Goal: Task Accomplishment & Management: Manage account settings

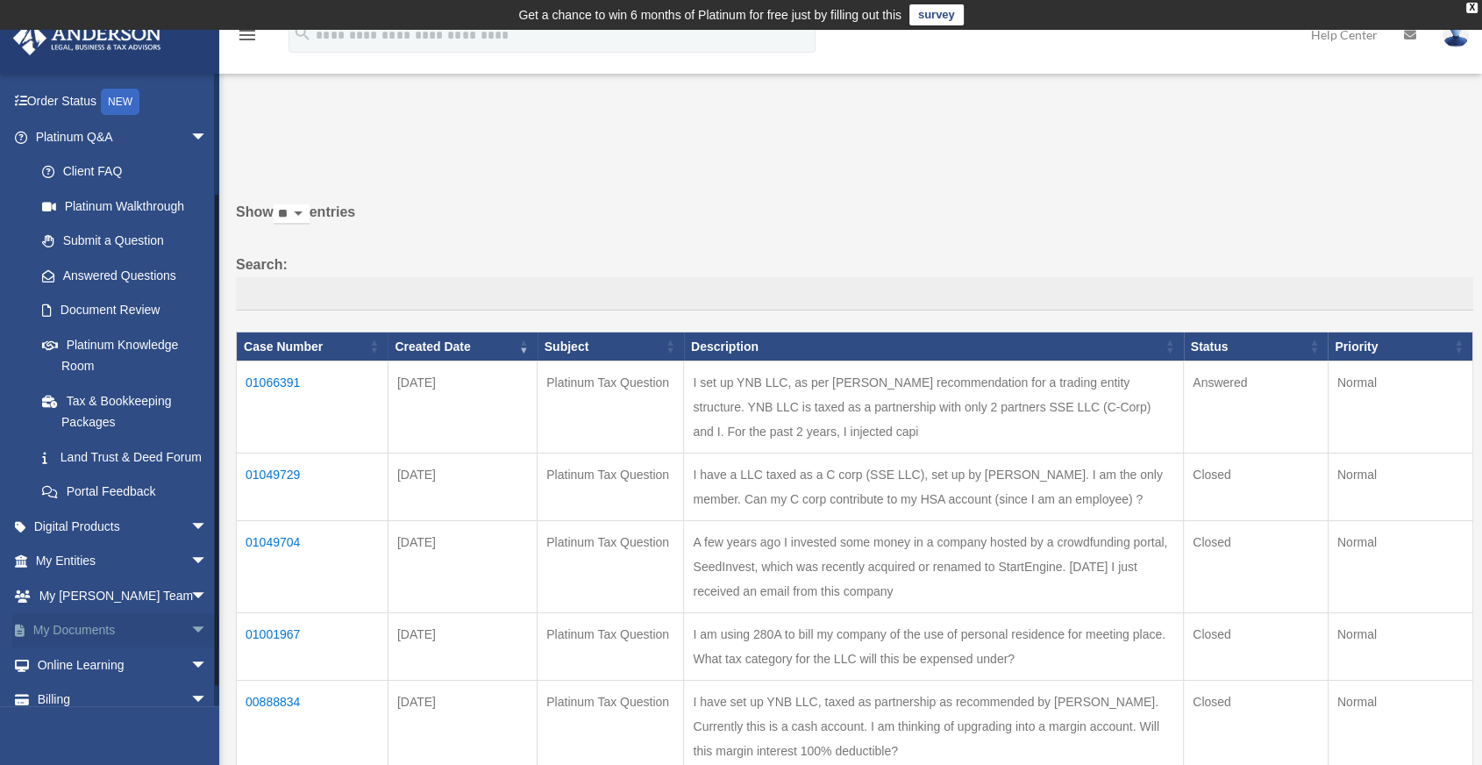
scroll to position [168, 0]
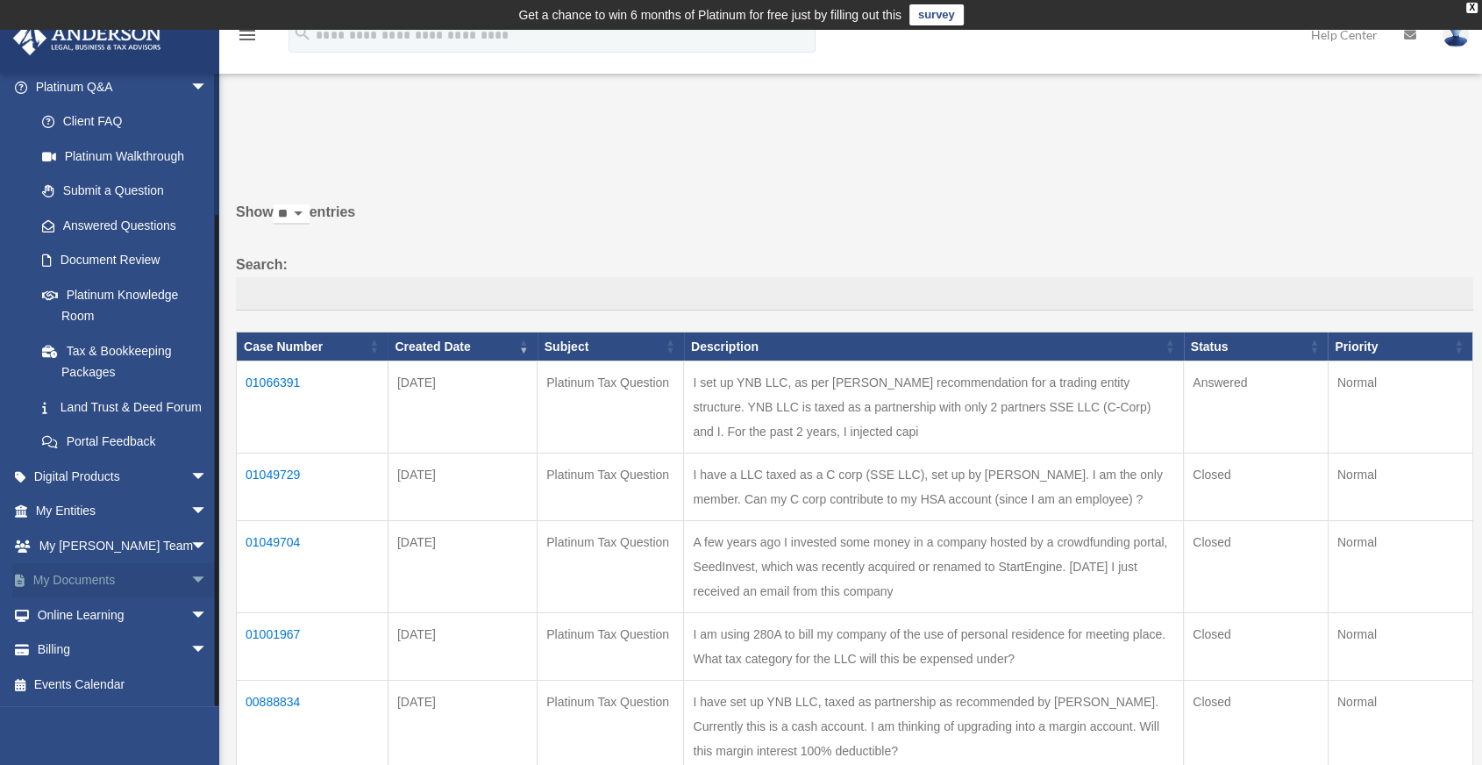
click at [190, 581] on span "arrow_drop_down" at bounding box center [207, 581] width 35 height 36
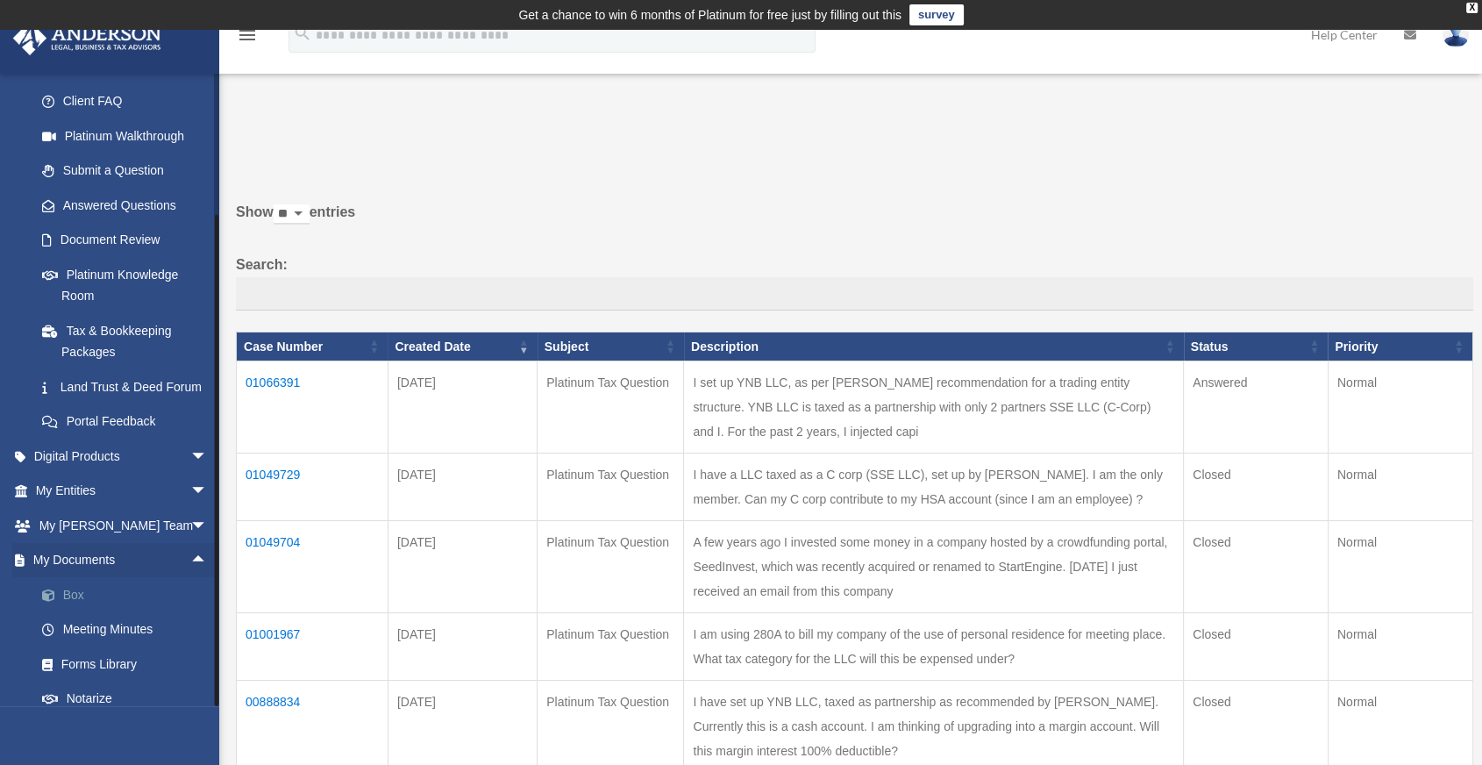
click at [93, 612] on link "Box" at bounding box center [130, 594] width 210 height 35
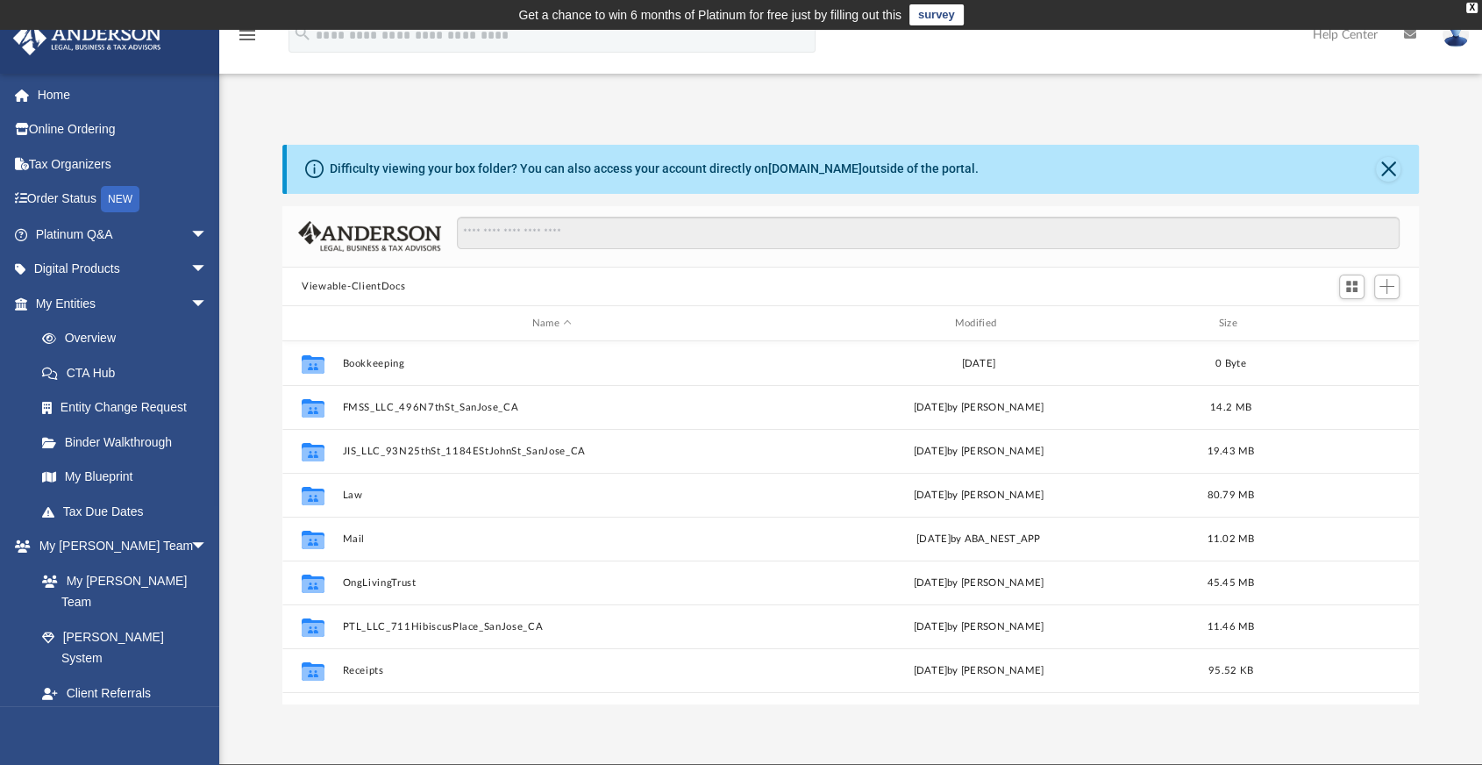
scroll to position [384, 1121]
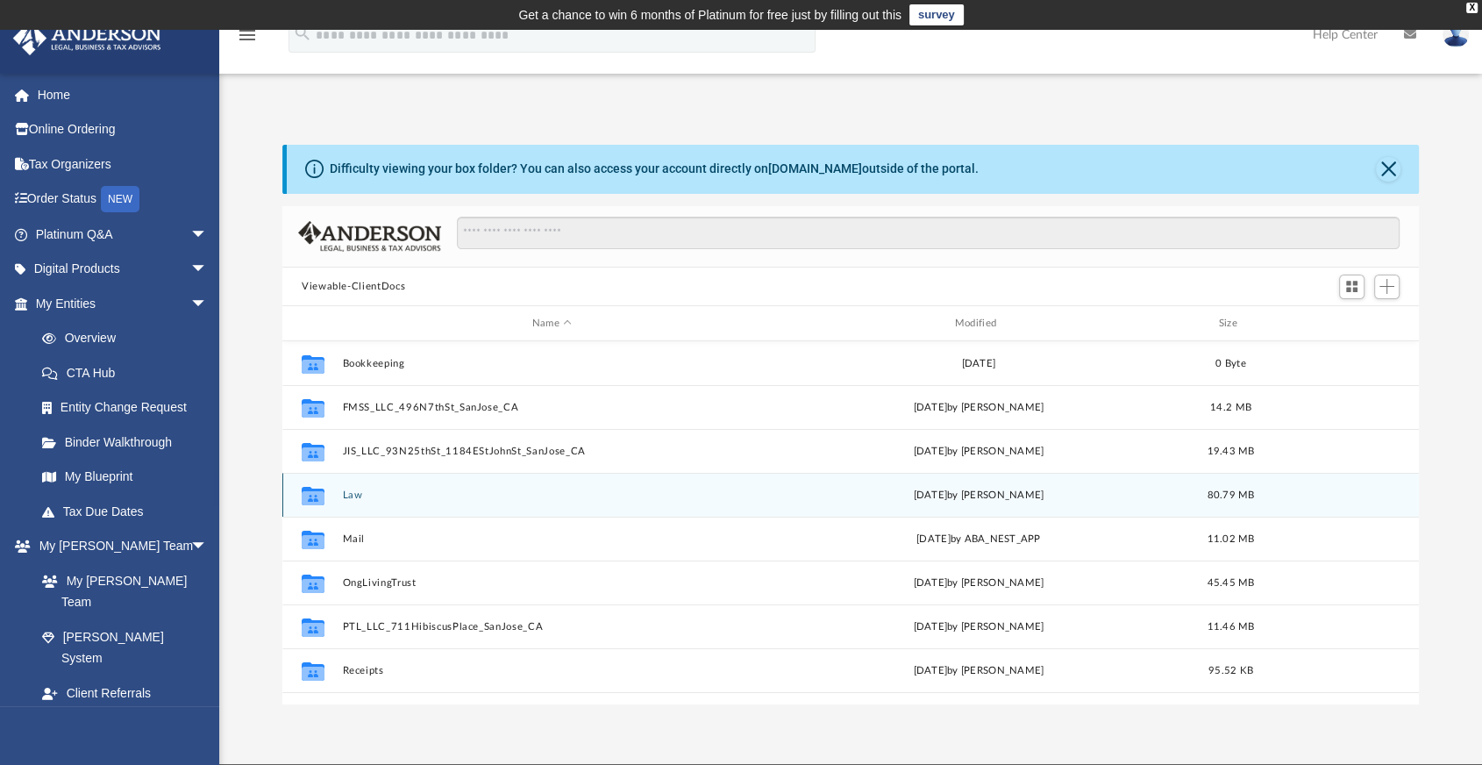
click at [474, 477] on div "Collaborated Folder Law [DATE] by [PERSON_NAME] 80.79 MB" at bounding box center [850, 495] width 1137 height 44
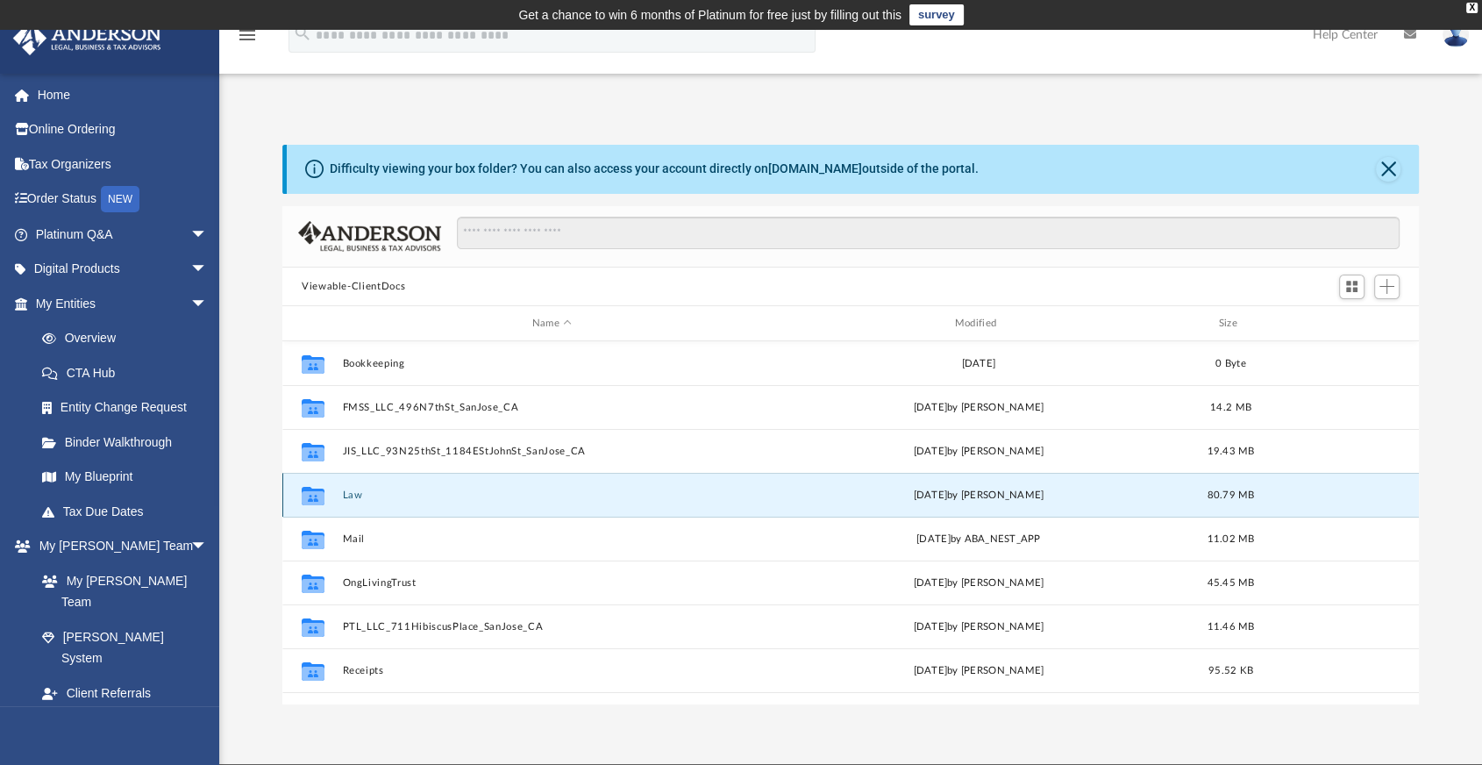
click at [474, 477] on div "Collaborated Folder Law [DATE] by [PERSON_NAME] 80.79 MB" at bounding box center [850, 495] width 1137 height 44
click at [357, 503] on div "Collaborated Folder Law [DATE] by [PERSON_NAME] 80.79 MB" at bounding box center [850, 495] width 1137 height 44
click at [600, 306] on div at bounding box center [850, 307] width 1137 height 2
click at [351, 501] on div "Collaborated Folder Law Mon Jun 30 2025 by Jon Peart 80.79 MB" at bounding box center [850, 495] width 1137 height 44
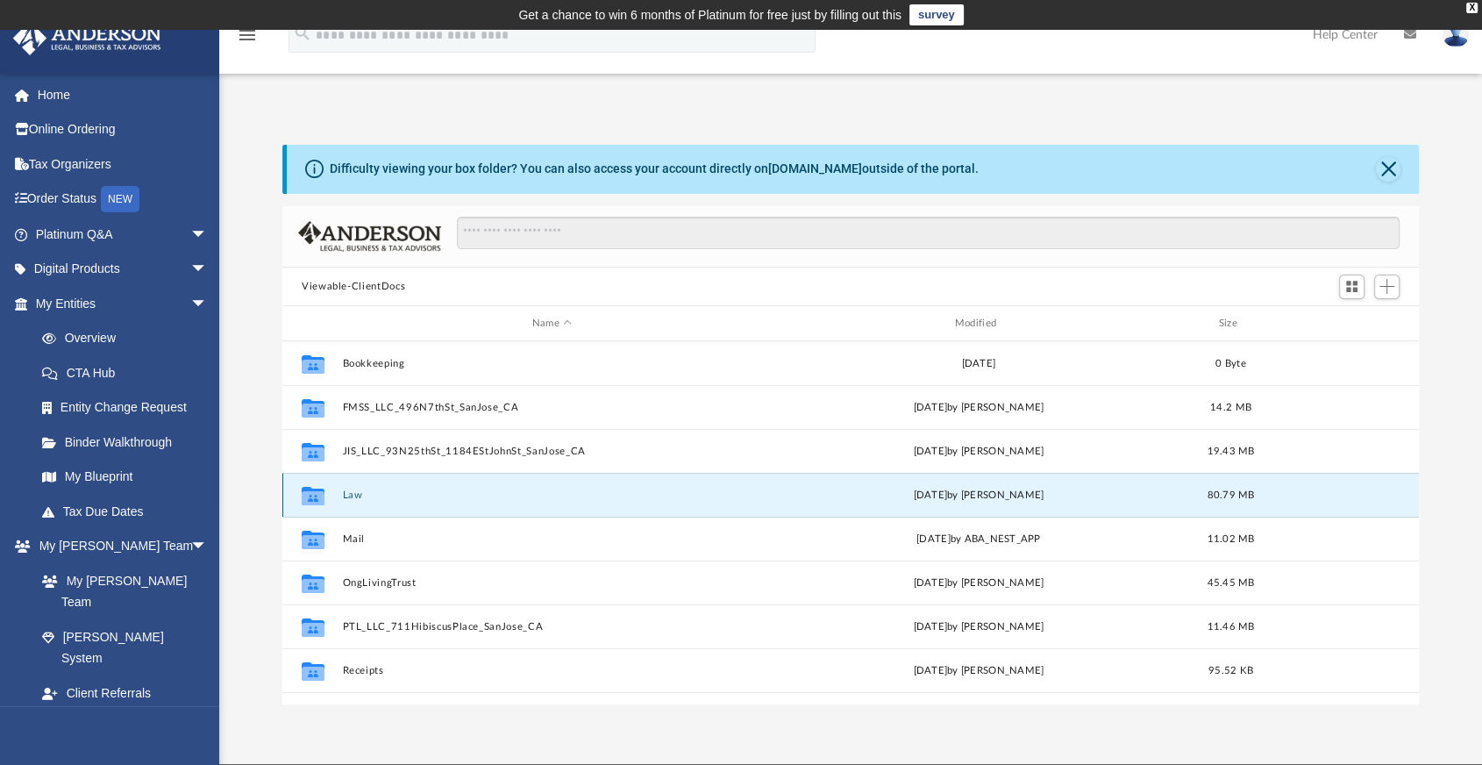
click at [351, 501] on div "Collaborated Folder Law Mon Jun 30 2025 by Jon Peart 80.79 MB" at bounding box center [850, 495] width 1137 height 44
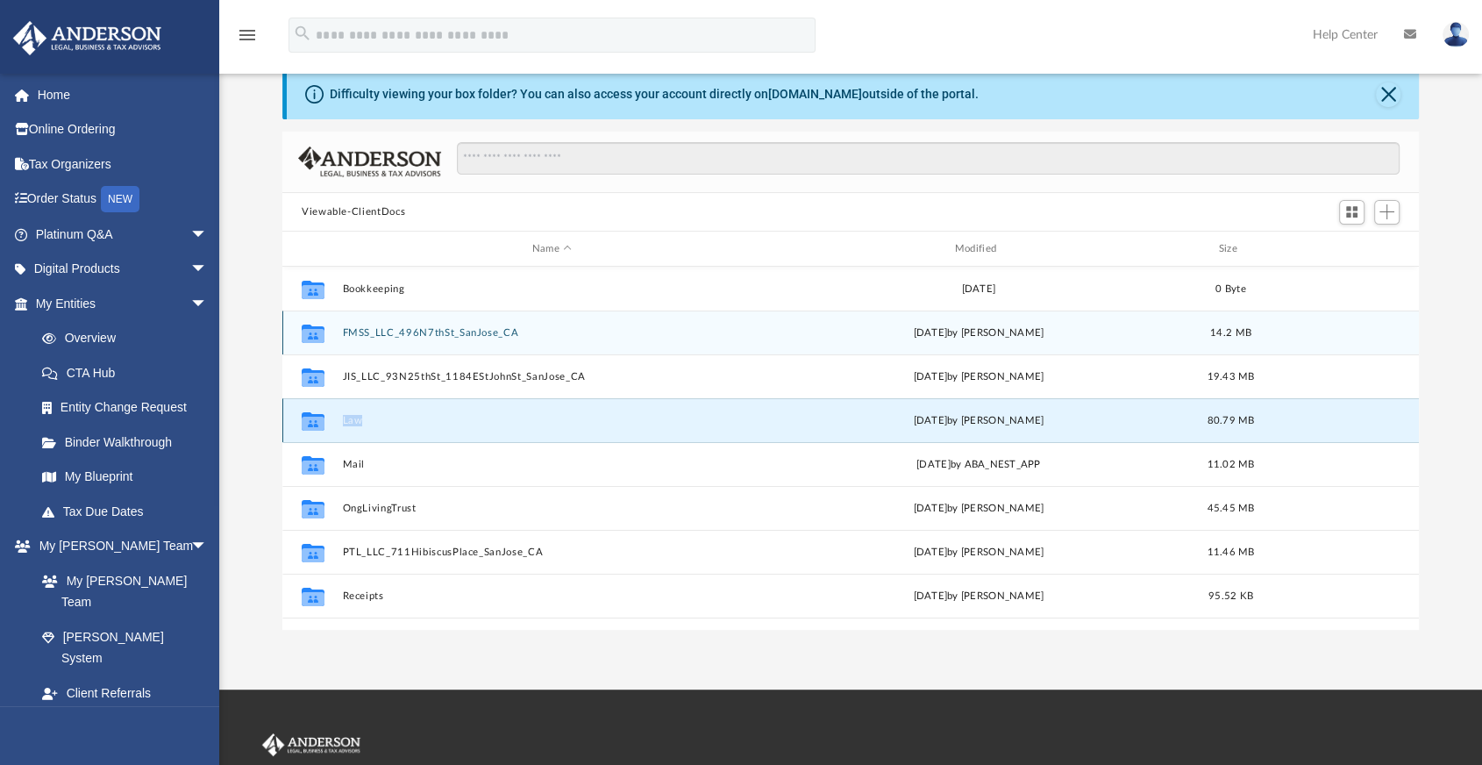
scroll to position [0, 0]
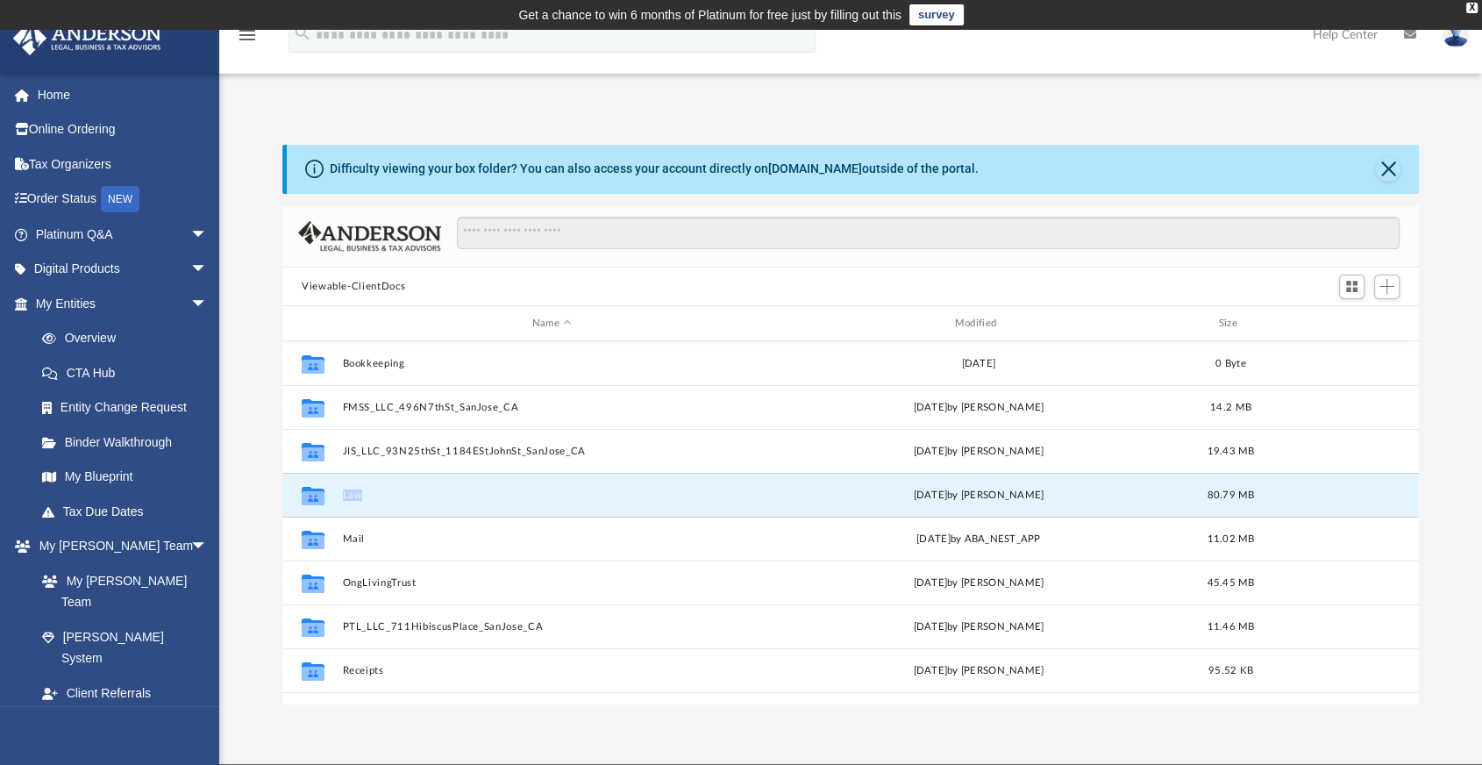
click at [326, 288] on button "Viewable-ClientDocs" at bounding box center [353, 287] width 103 height 16
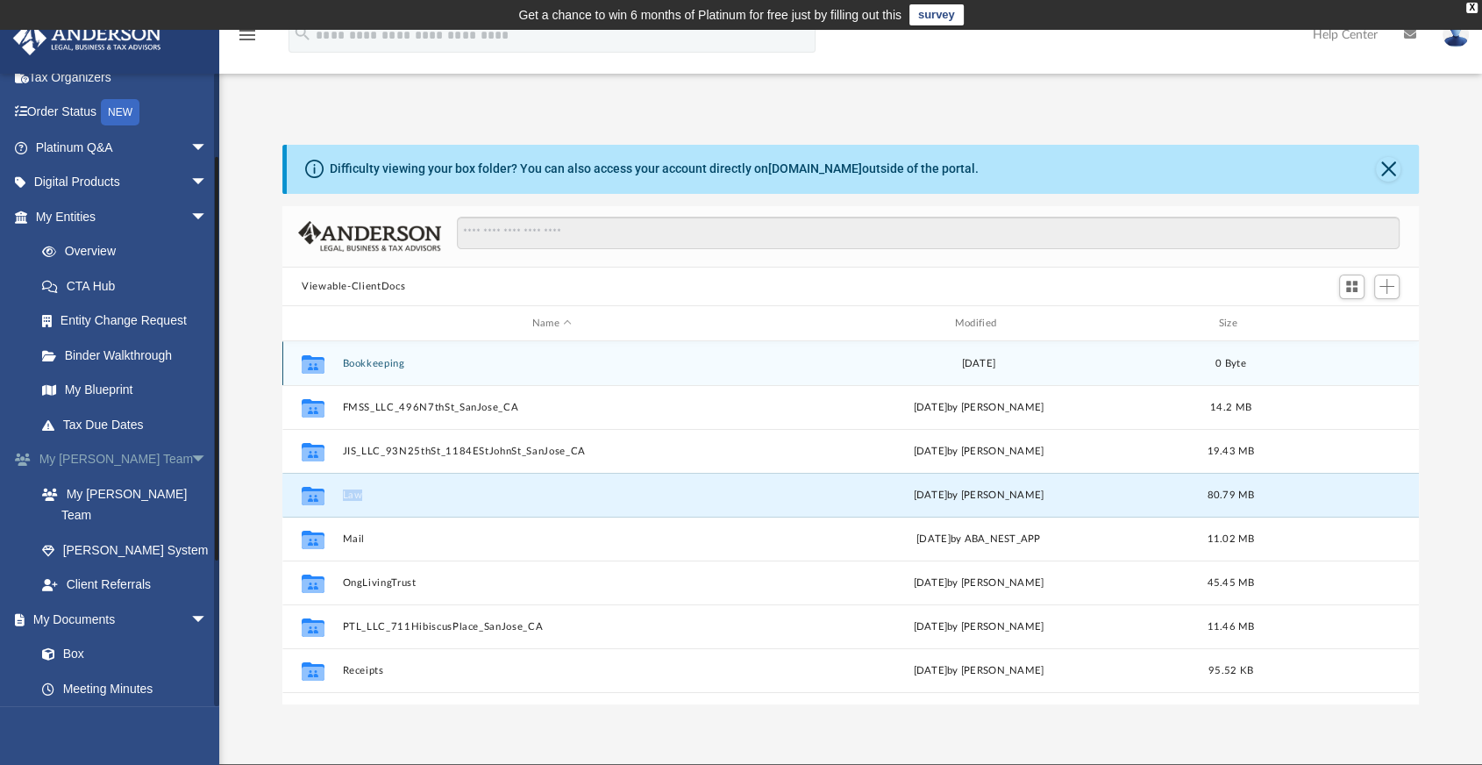
scroll to position [195, 0]
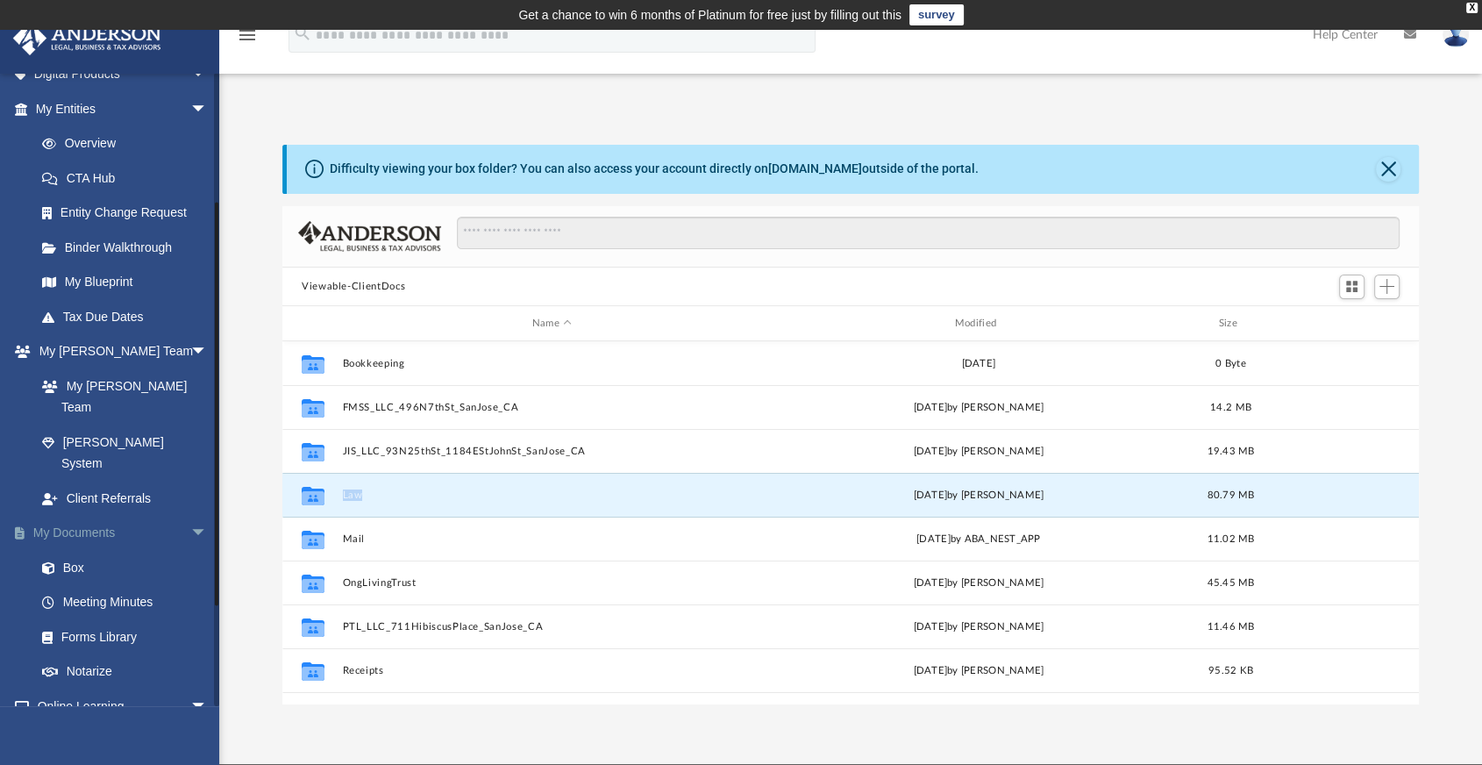
click at [75, 516] on link "My Documents arrow_drop_down" at bounding box center [123, 533] width 222 height 35
click at [66, 550] on link "Box" at bounding box center [130, 567] width 210 height 35
click at [58, 114] on link "My Entities arrow_drop_down" at bounding box center [123, 108] width 222 height 35
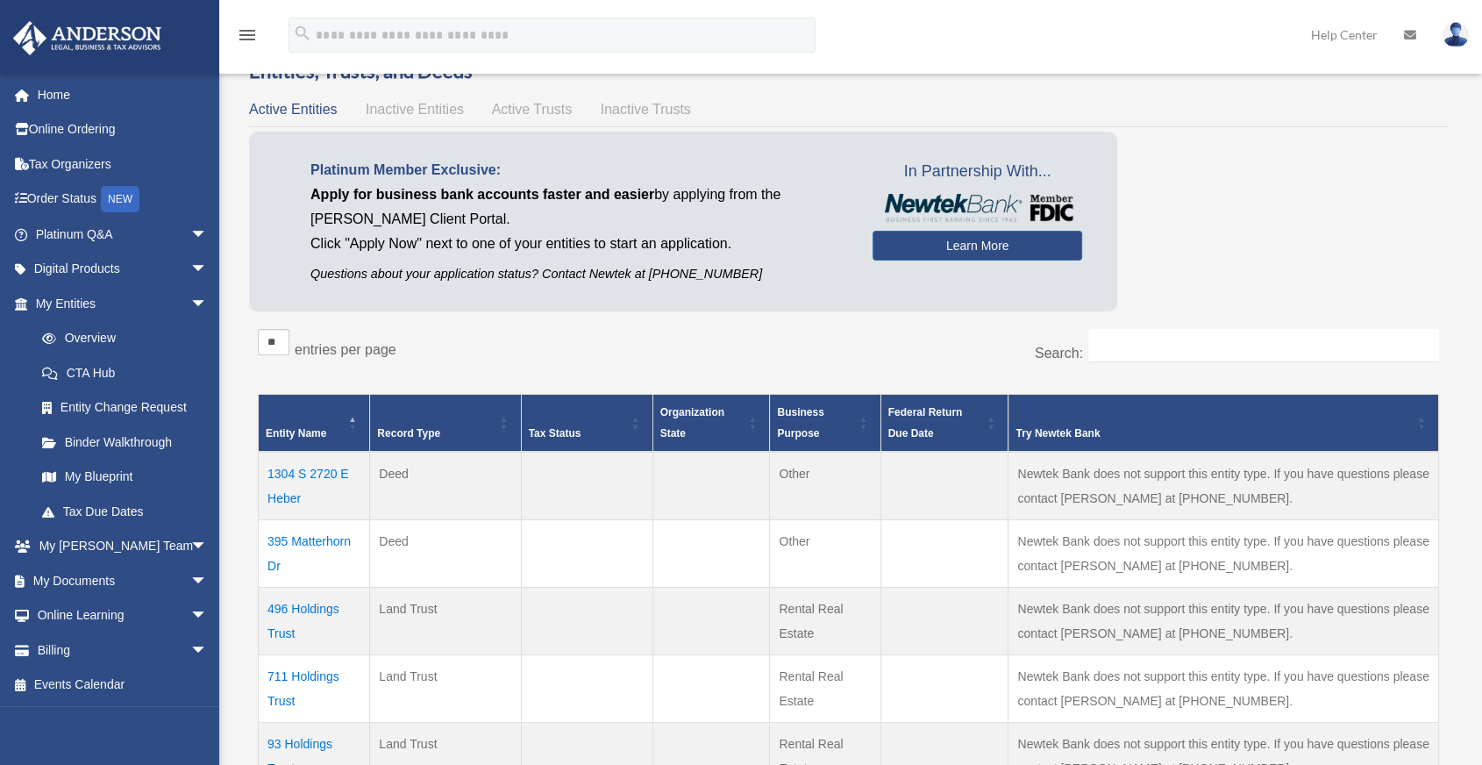
scroll to position [97, 0]
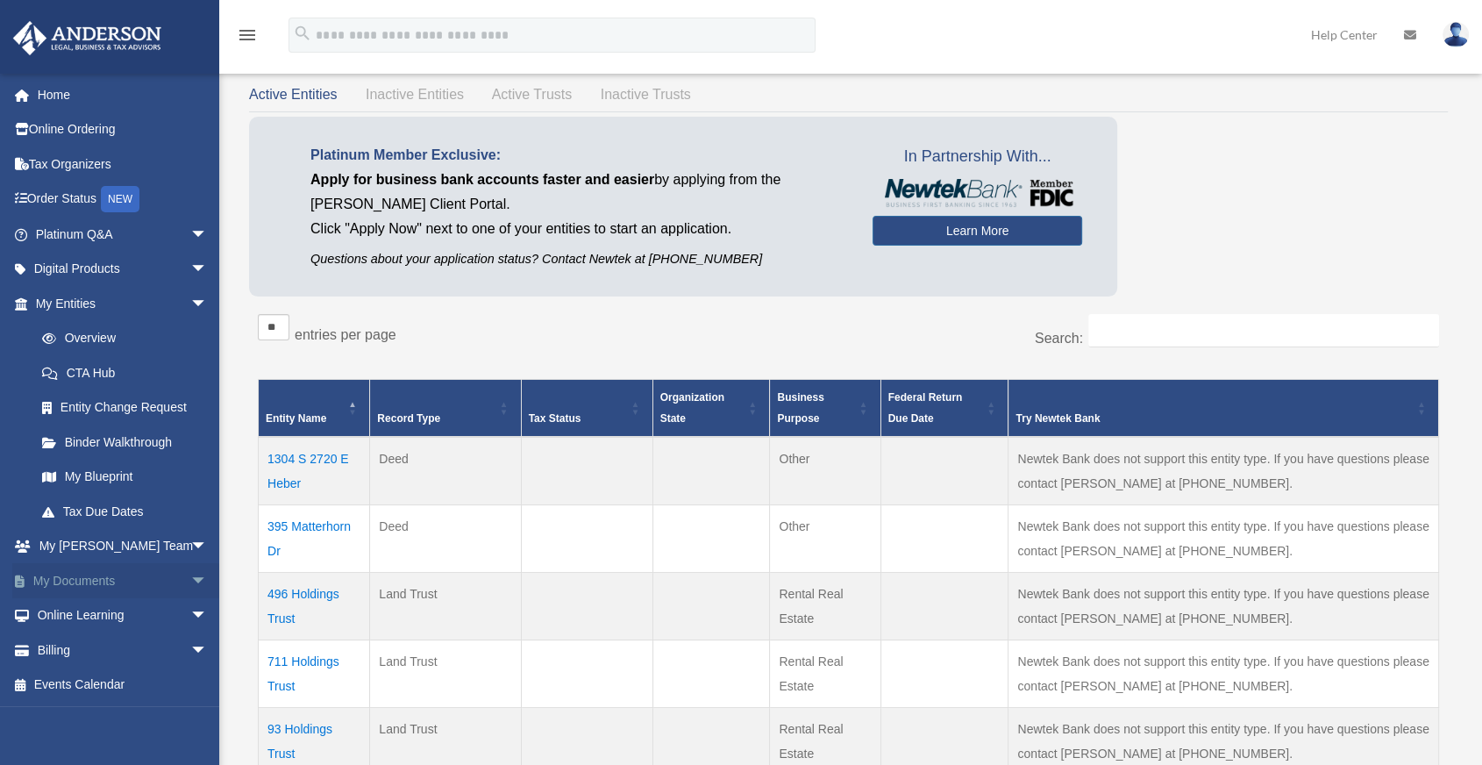
click at [46, 574] on link "My Documents arrow_drop_down" at bounding box center [123, 580] width 222 height 35
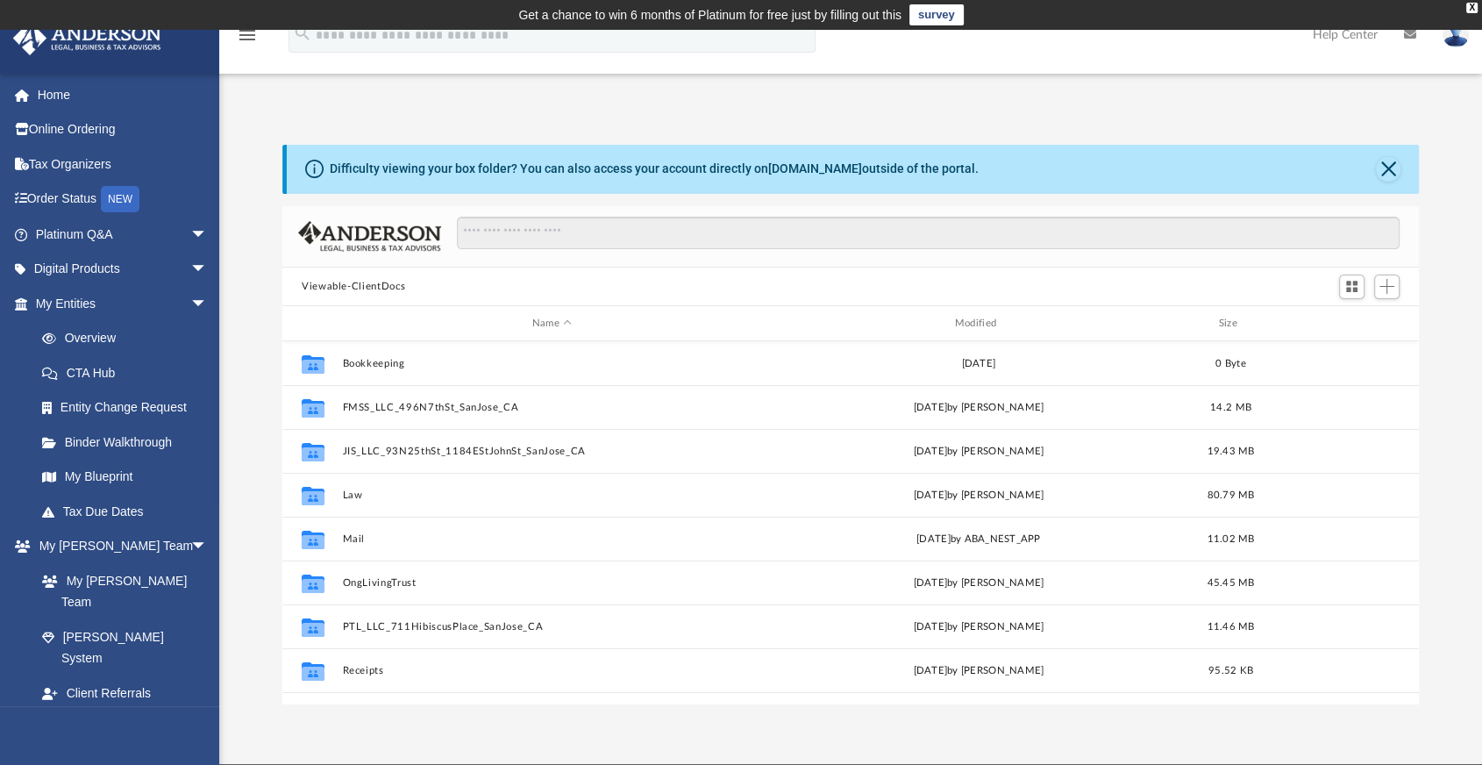
scroll to position [384, 1121]
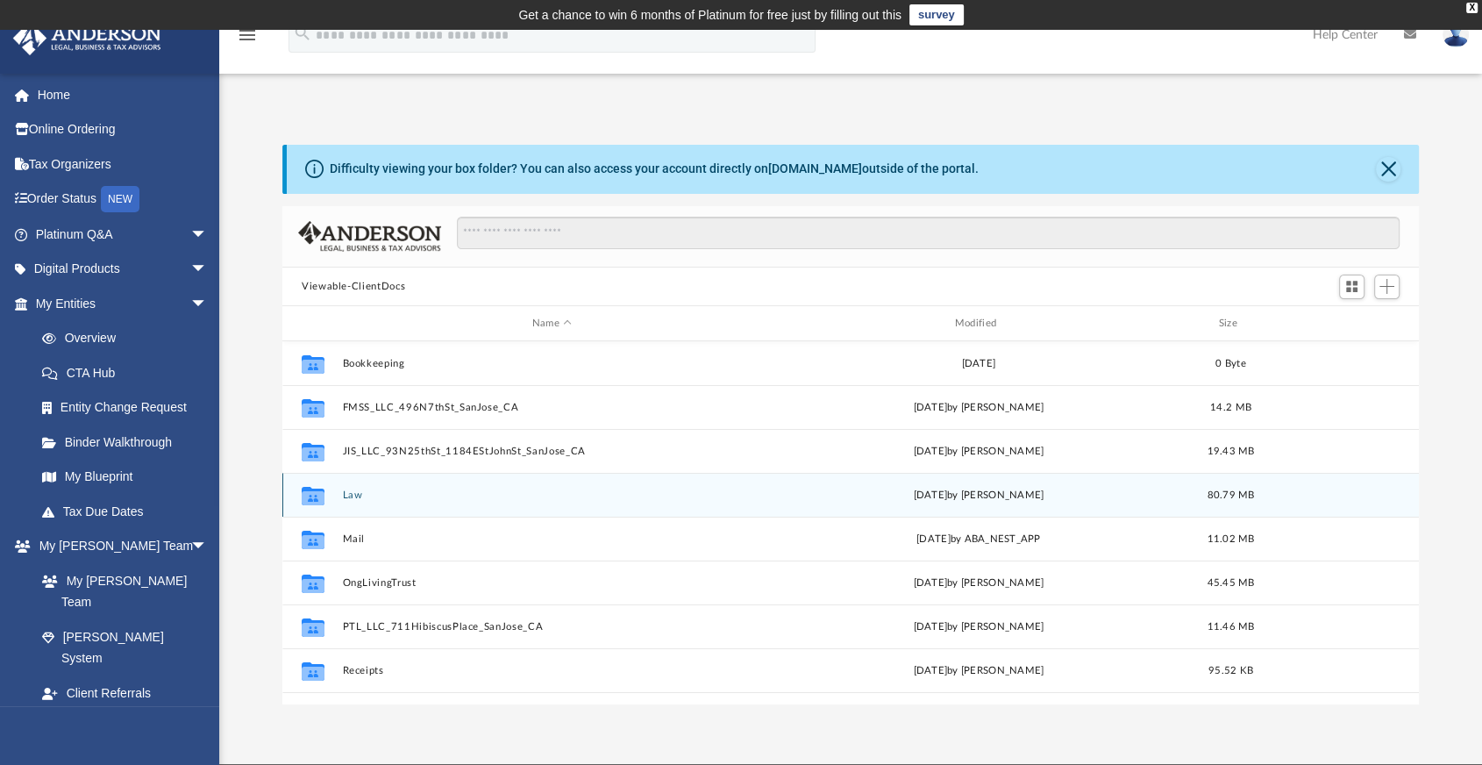
click at [353, 500] on div "Collaborated Folder Law Mon Jun 30 2025 by Jon Peart 80.79 MB" at bounding box center [850, 495] width 1137 height 44
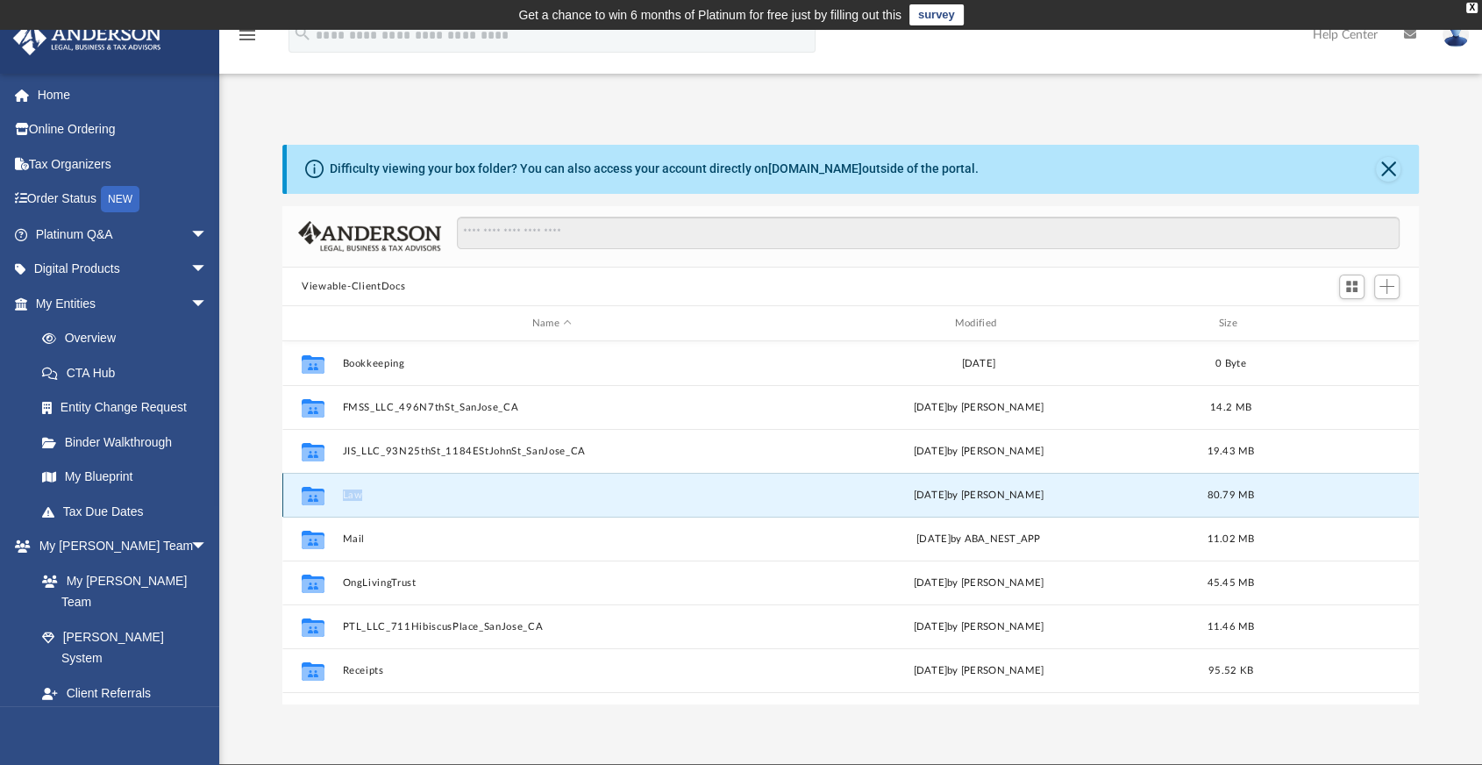
click at [353, 500] on div "Collaborated Folder Law [DATE] by [PERSON_NAME] 80.79 MB" at bounding box center [850, 495] width 1137 height 44
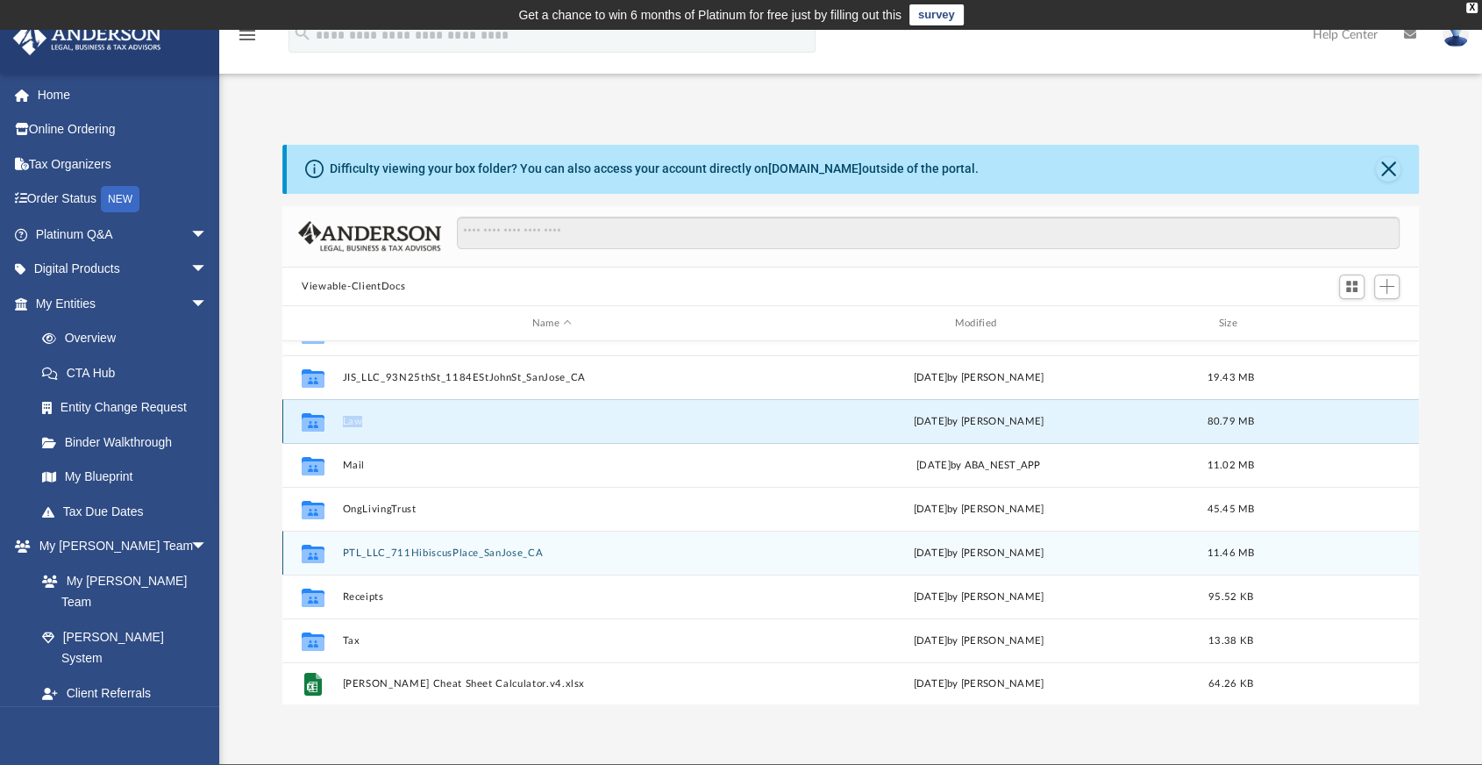
scroll to position [0, 0]
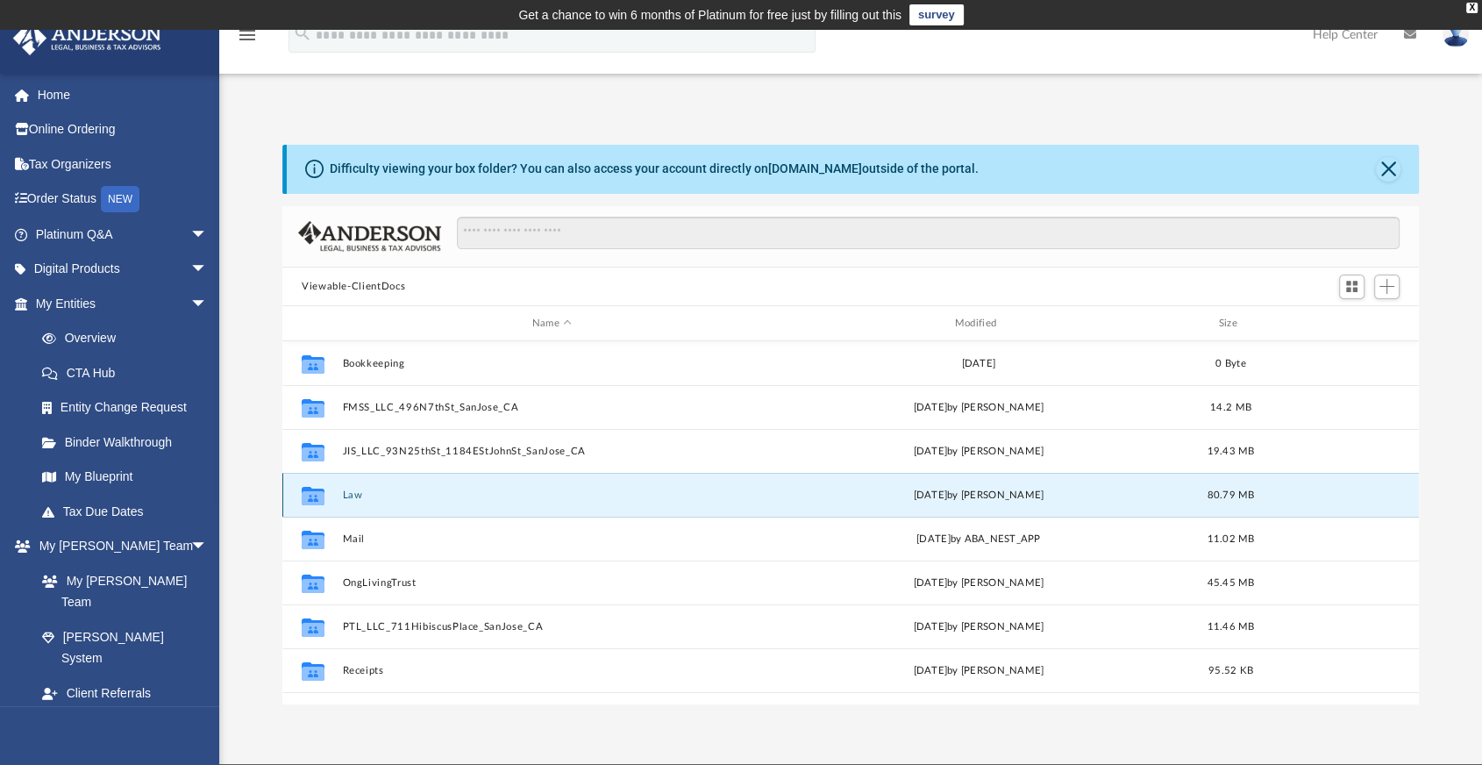
click at [311, 488] on icon "grid" at bounding box center [313, 496] width 23 height 18
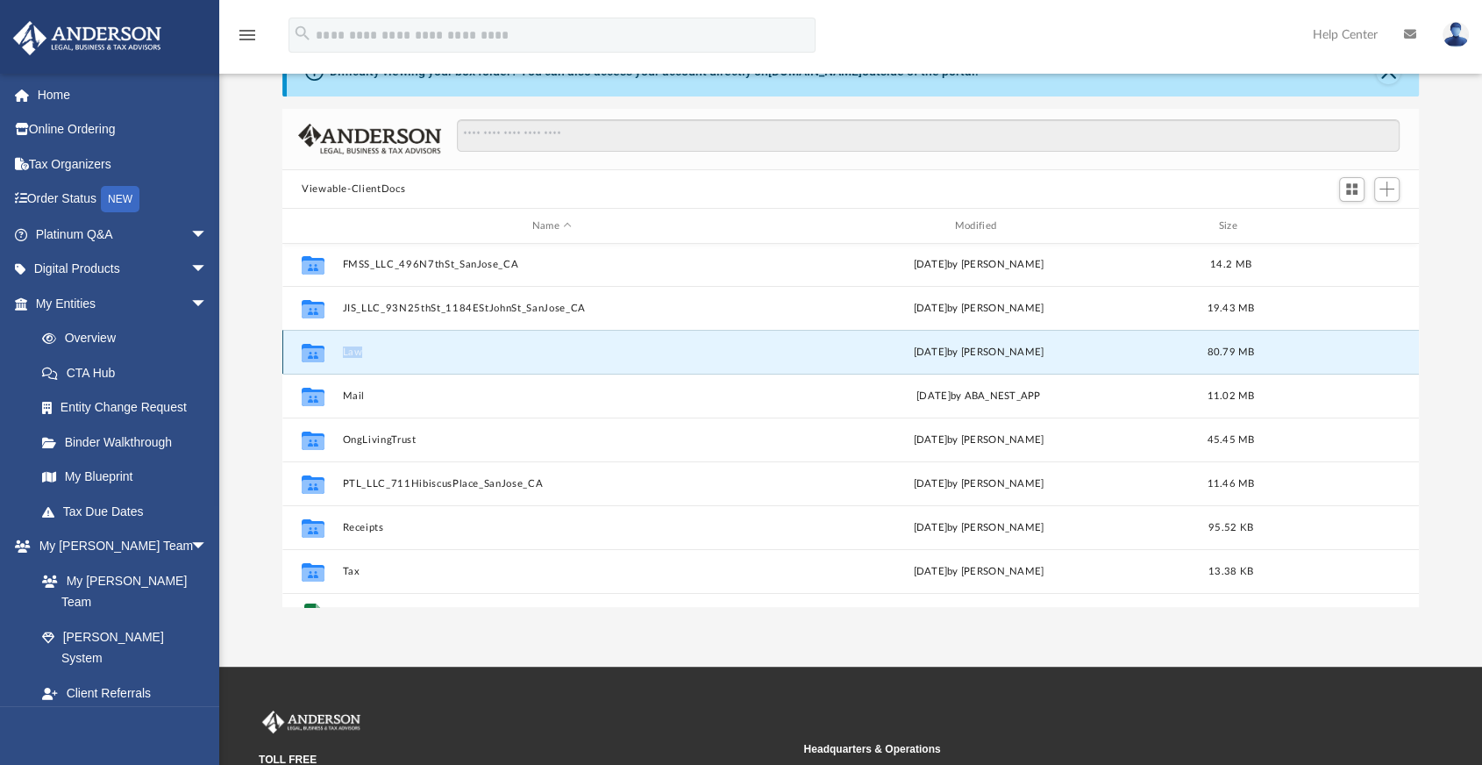
scroll to position [74, 0]
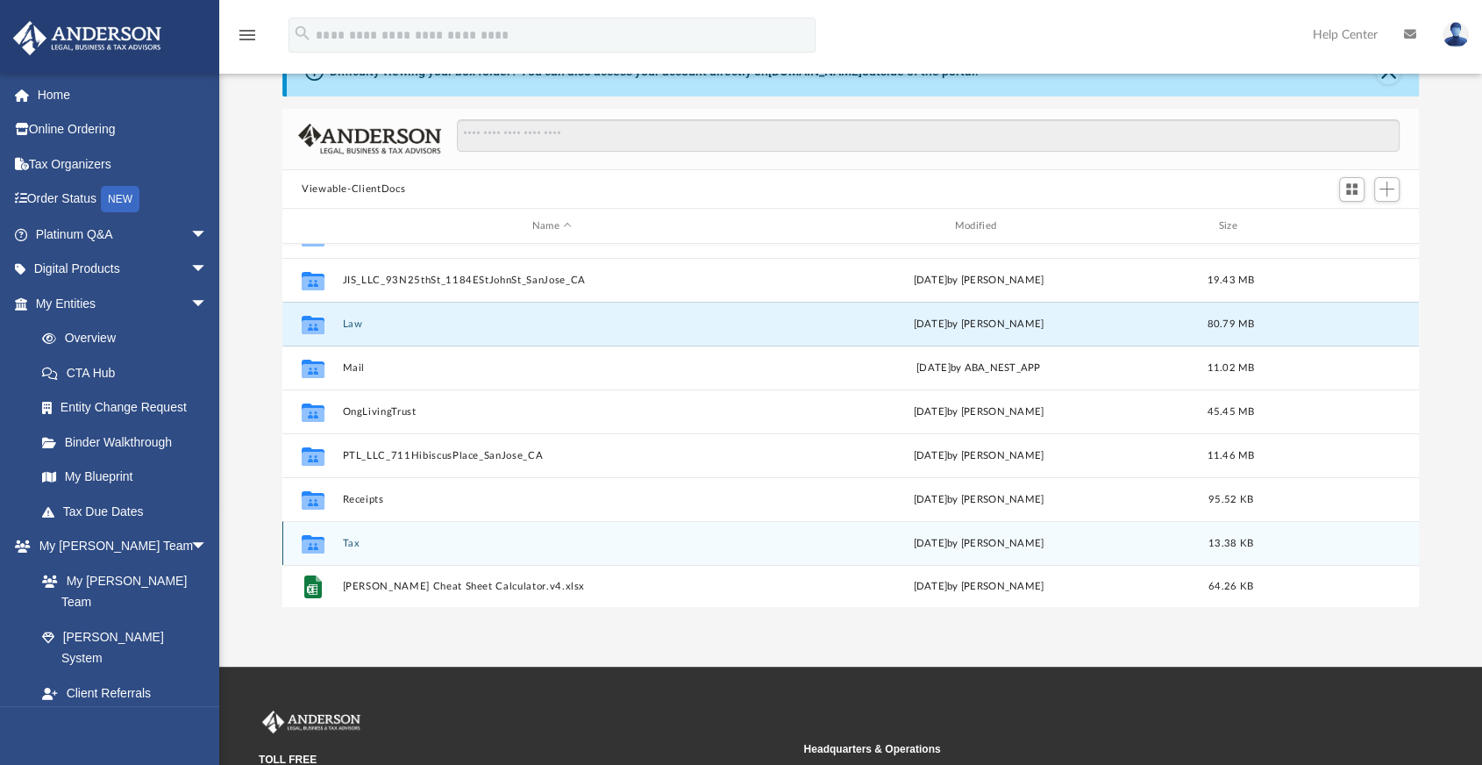
click at [346, 549] on div "Collaborated Folder Tax Fri Aug 4 2023 by Harry Sorensen 13.38 KB" at bounding box center [850, 543] width 1137 height 44
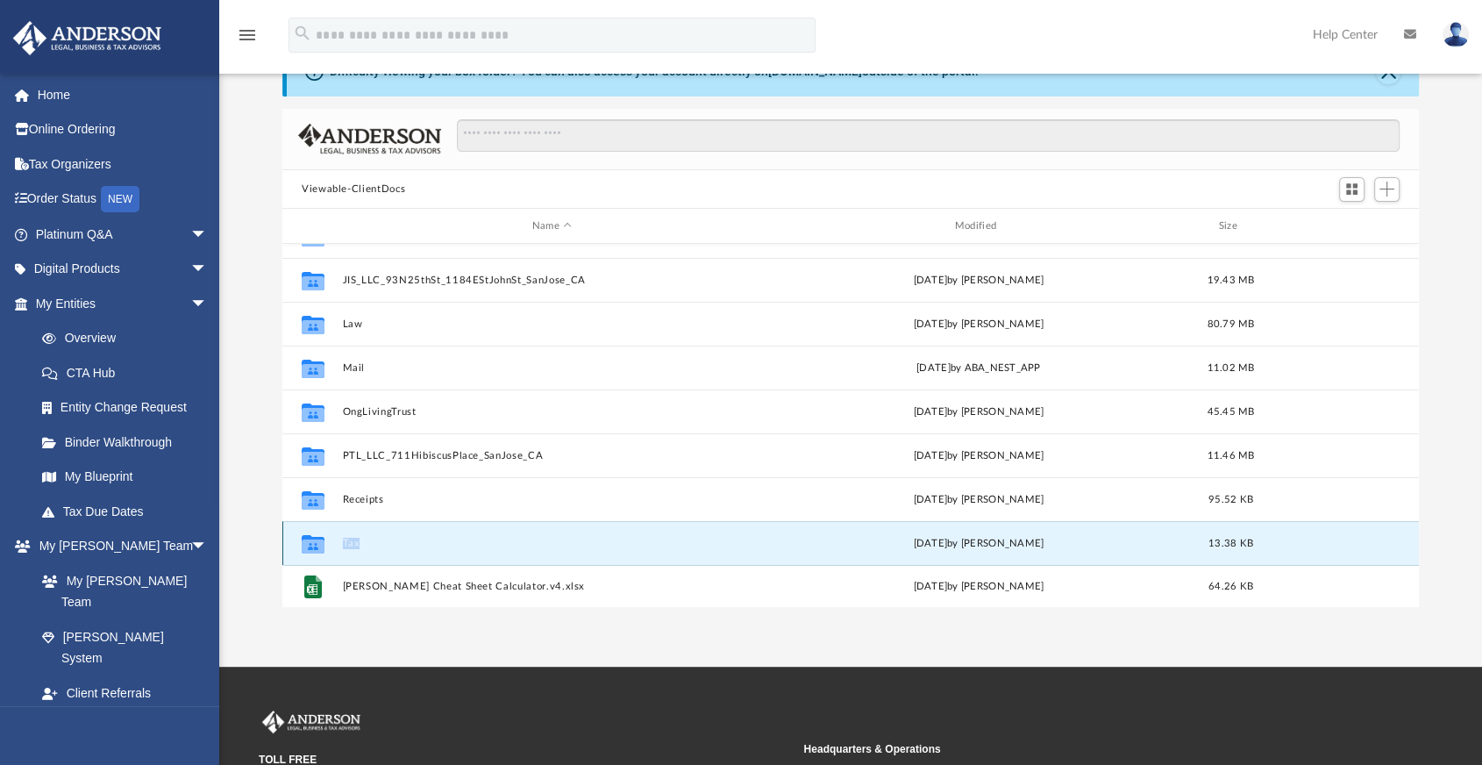
click at [346, 549] on div "Collaborated Folder Tax Fri Aug 4 2023 by Harry Sorensen 13.38 KB" at bounding box center [850, 543] width 1137 height 44
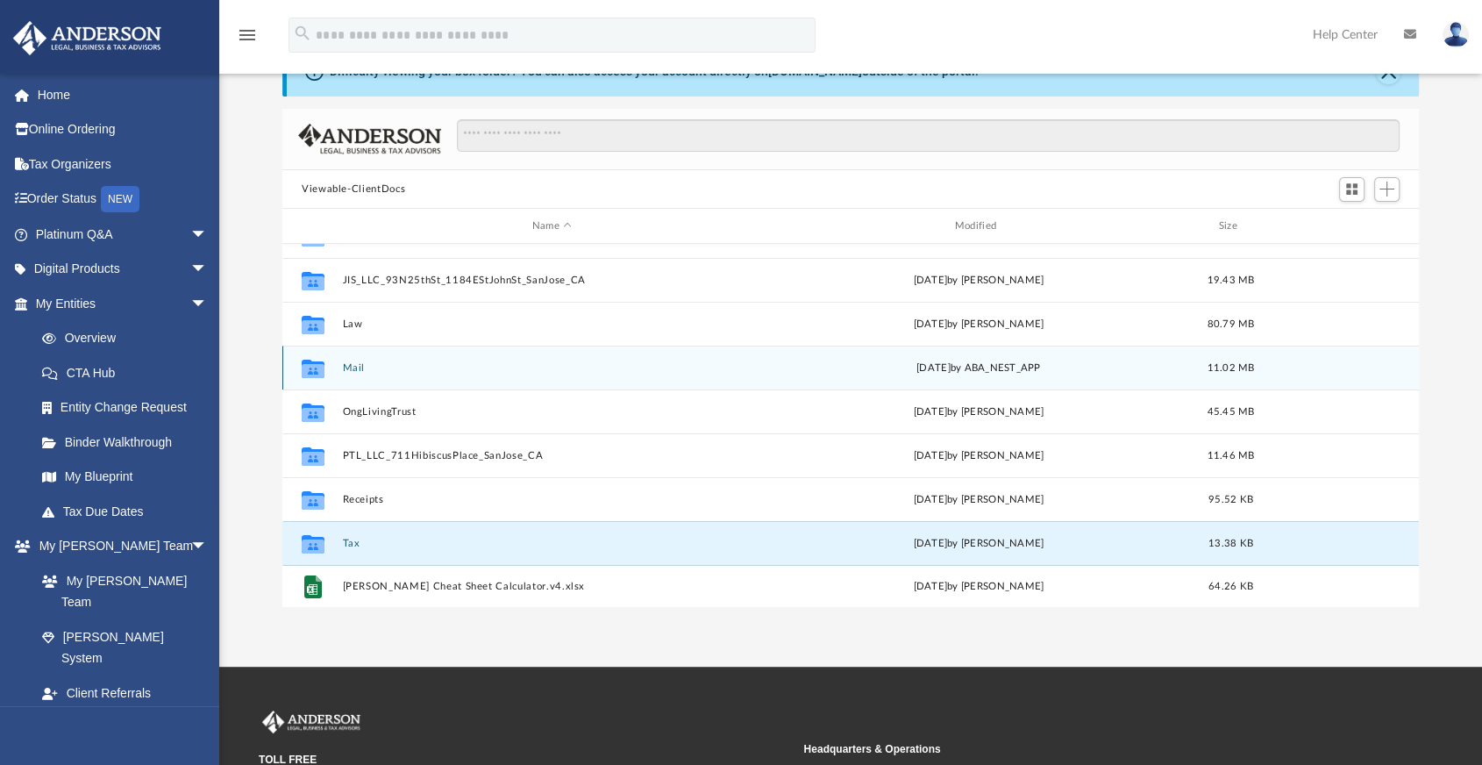
click at [358, 371] on button "Mail" at bounding box center [552, 367] width 419 height 11
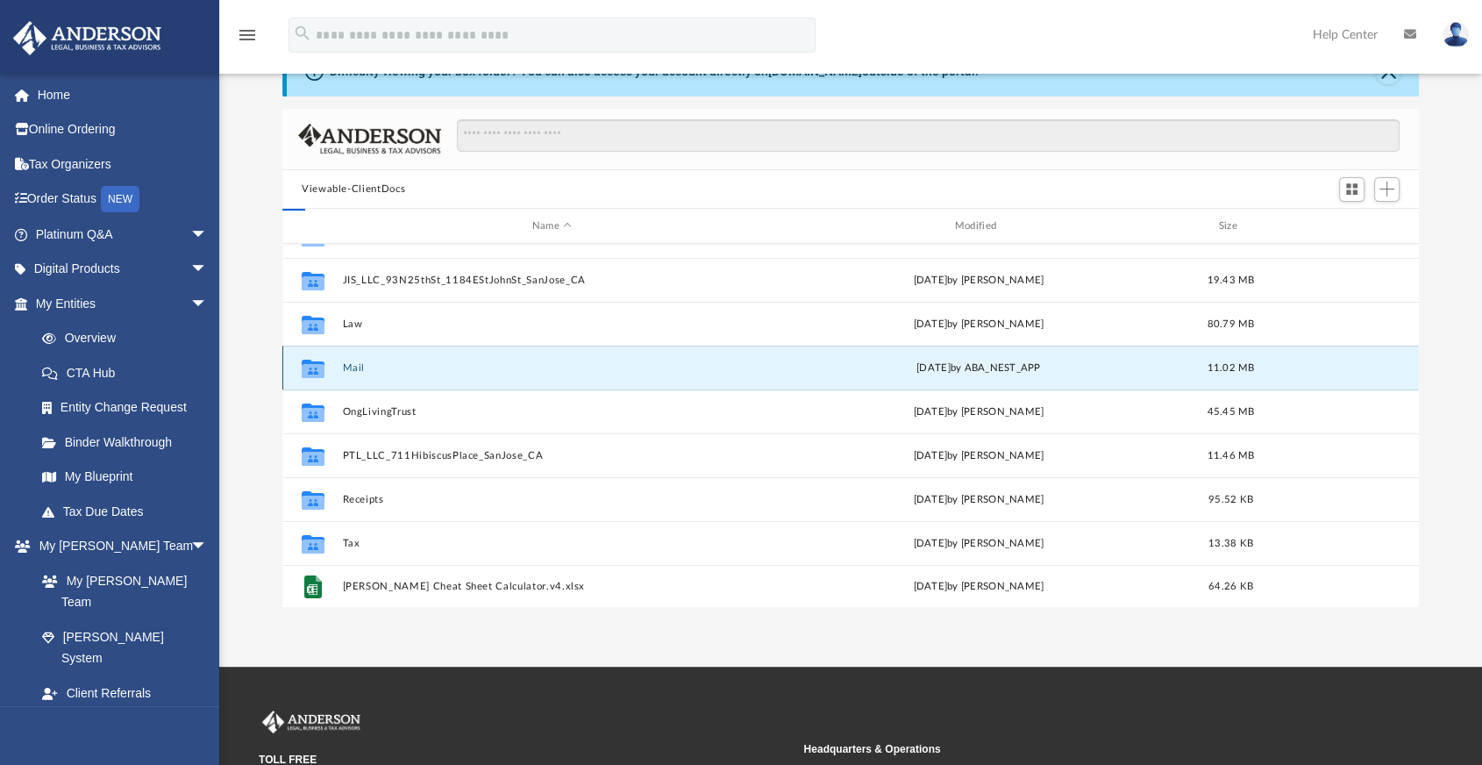
click at [358, 371] on button "Mail" at bounding box center [552, 367] width 419 height 11
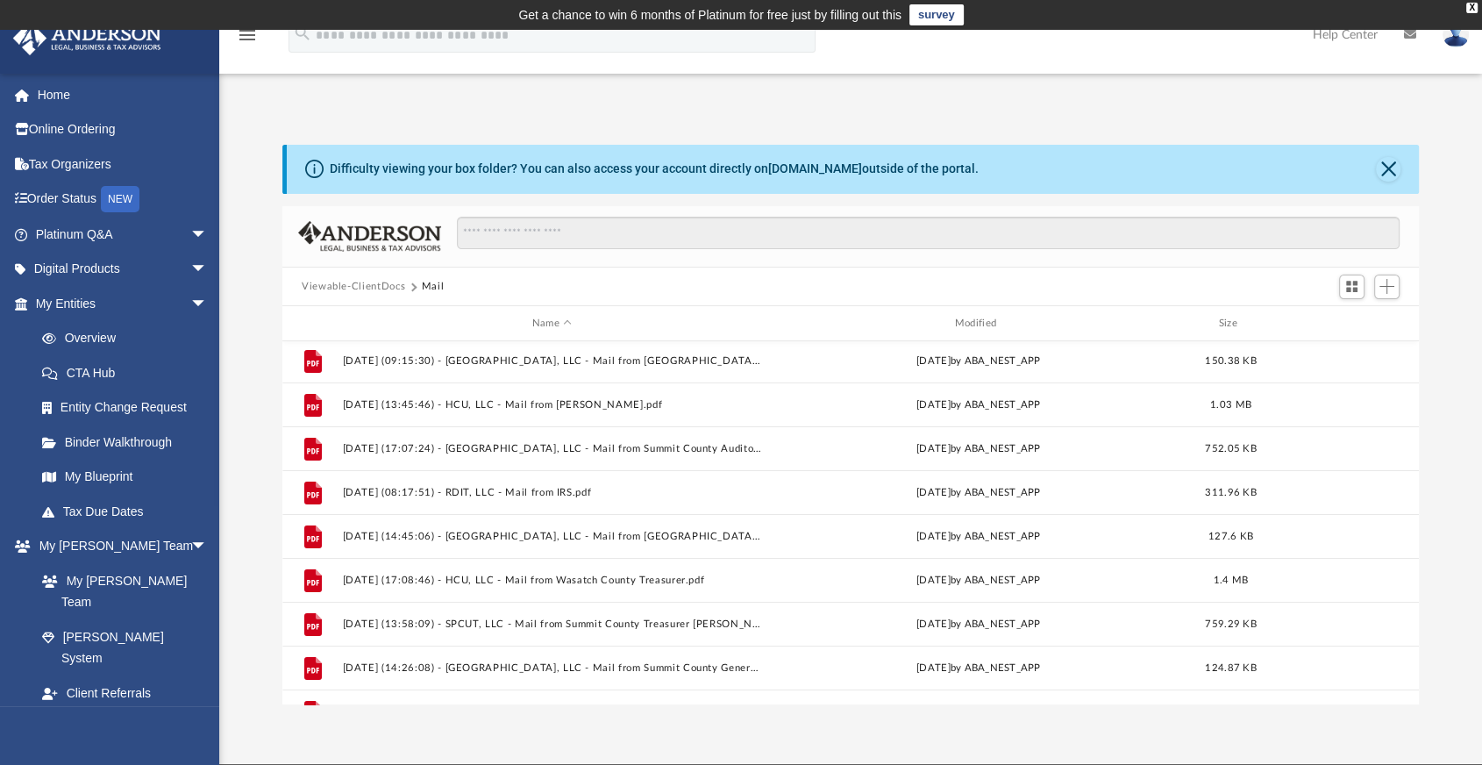
scroll to position [25, 0]
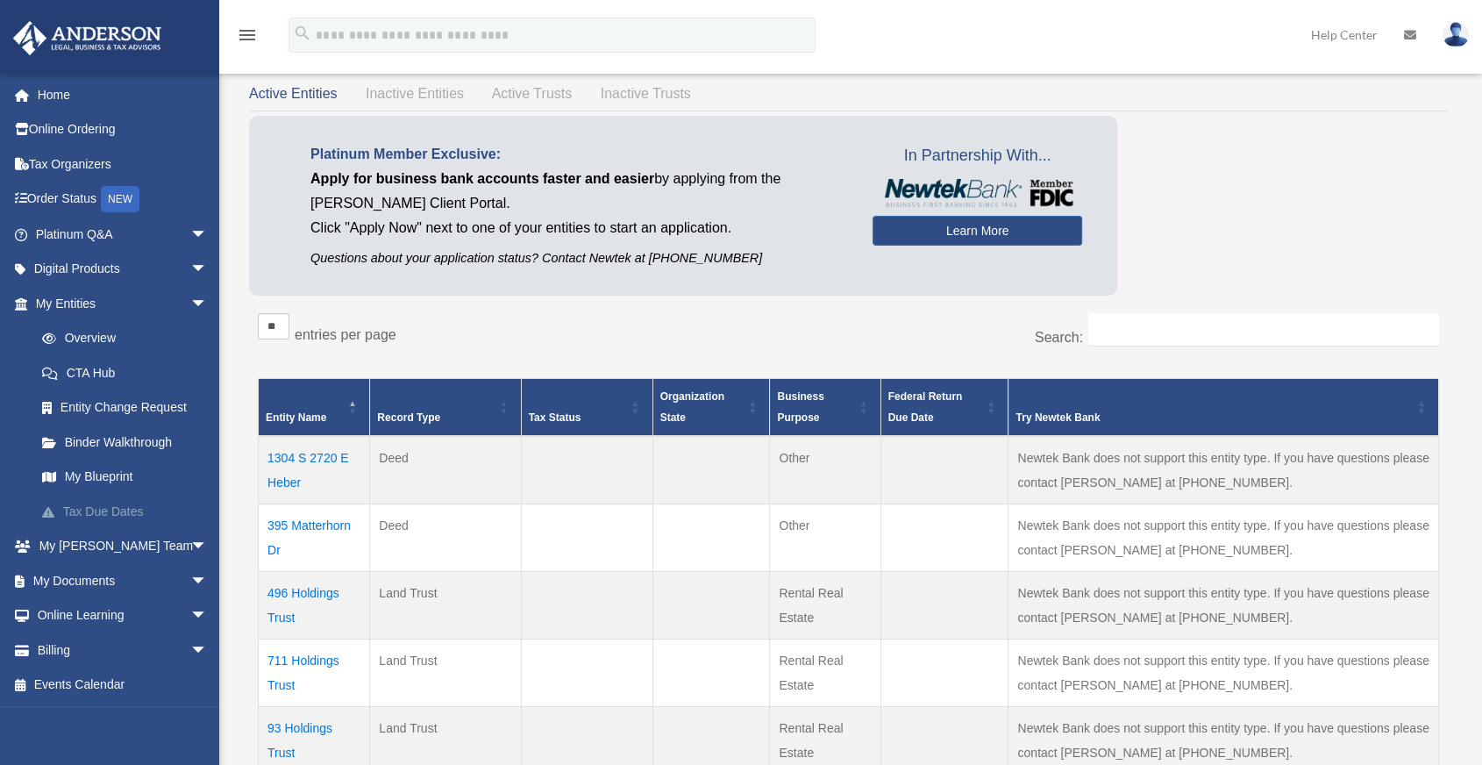
scroll to position [97, 0]
click at [92, 577] on link "My Documents arrow_drop_down" at bounding box center [123, 580] width 222 height 35
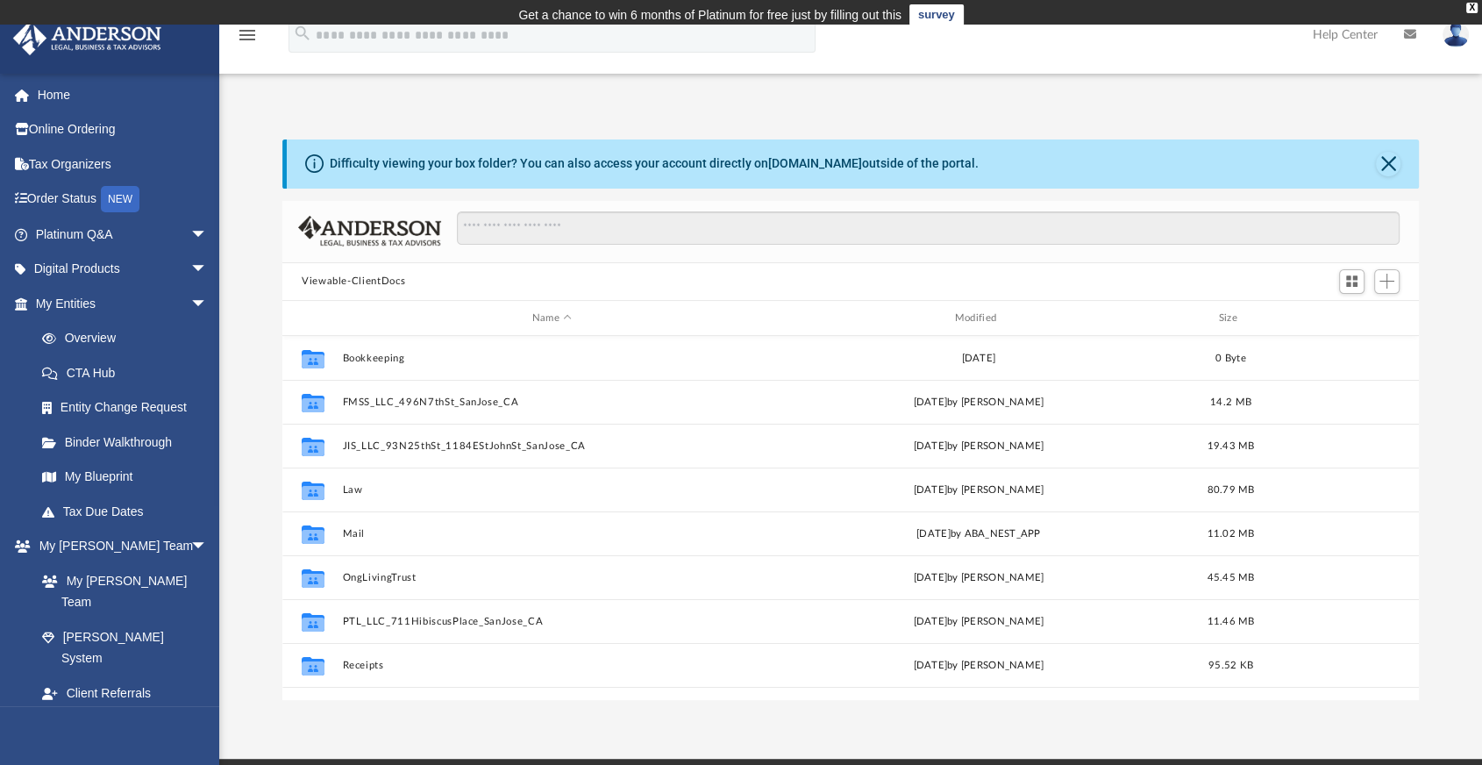
scroll to position [384, 1121]
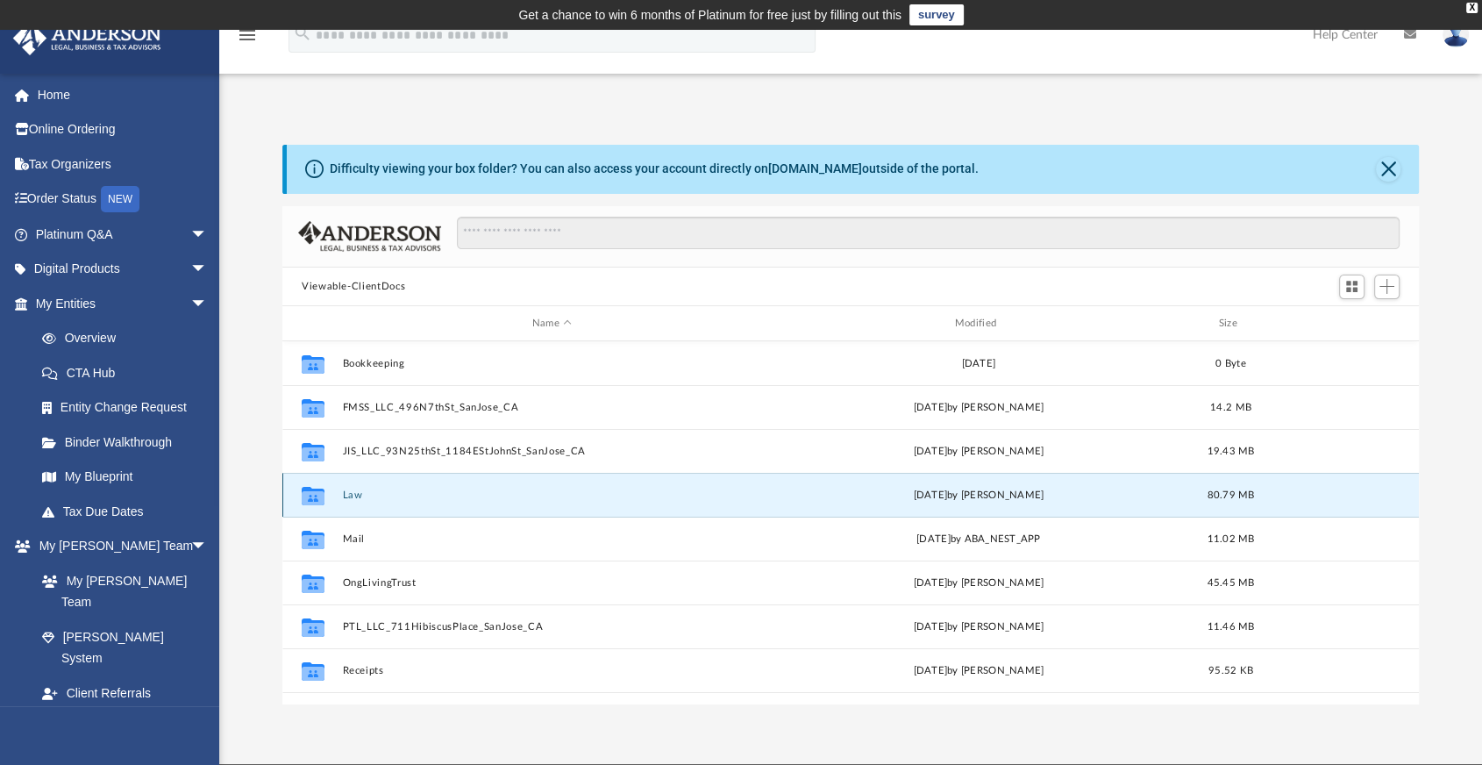
click at [353, 493] on button "Law" at bounding box center [552, 494] width 419 height 11
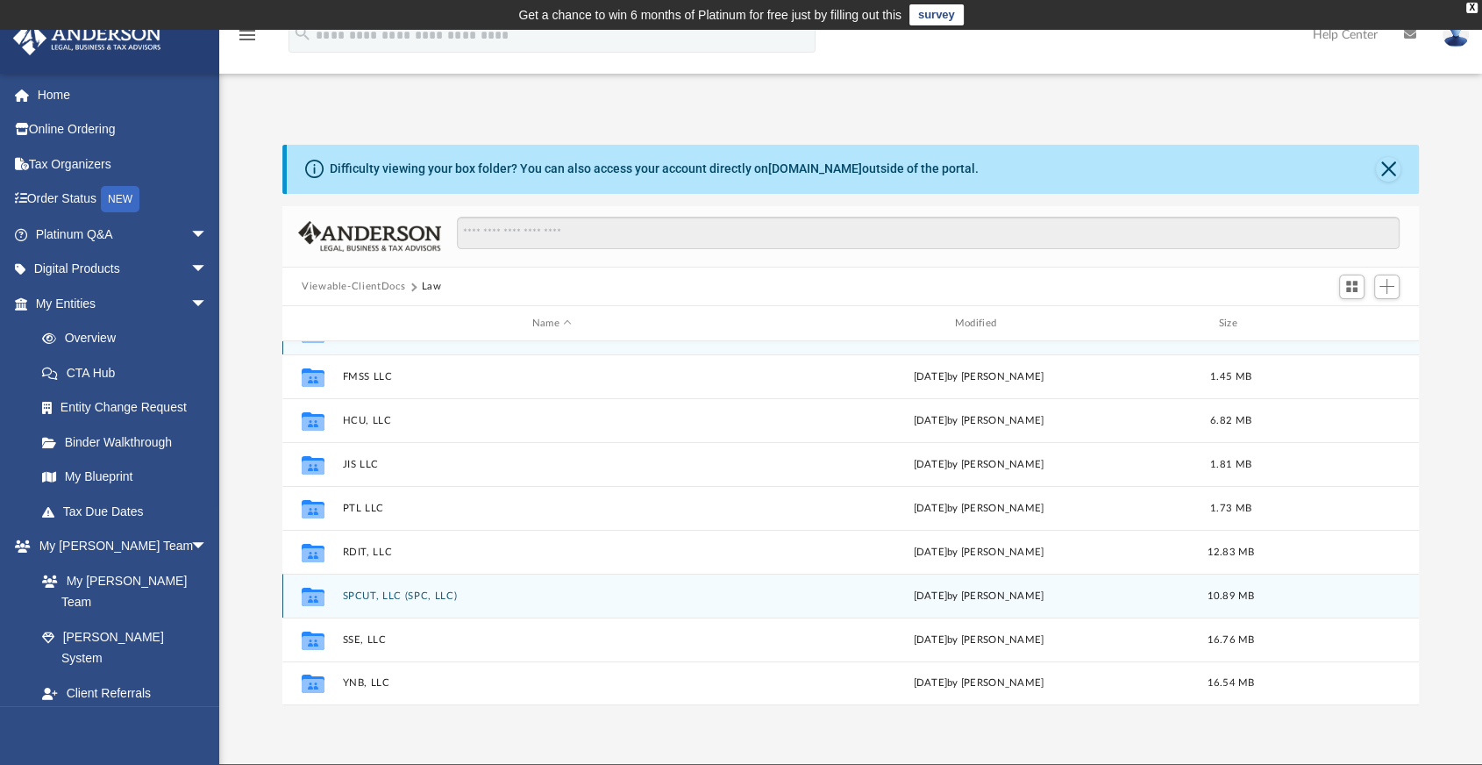
scroll to position [97, 0]
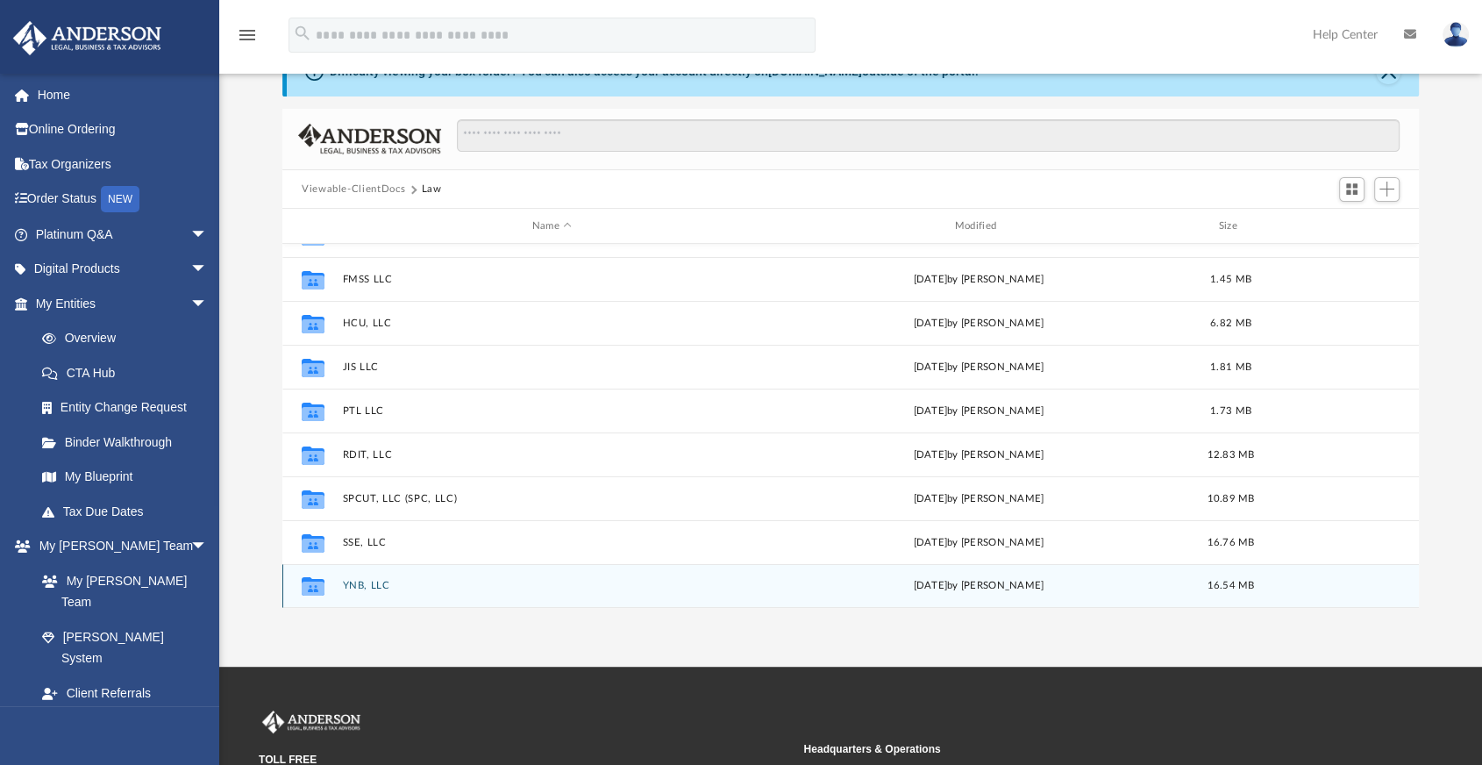
click at [377, 587] on button "YNB, LLC" at bounding box center [552, 586] width 419 height 11
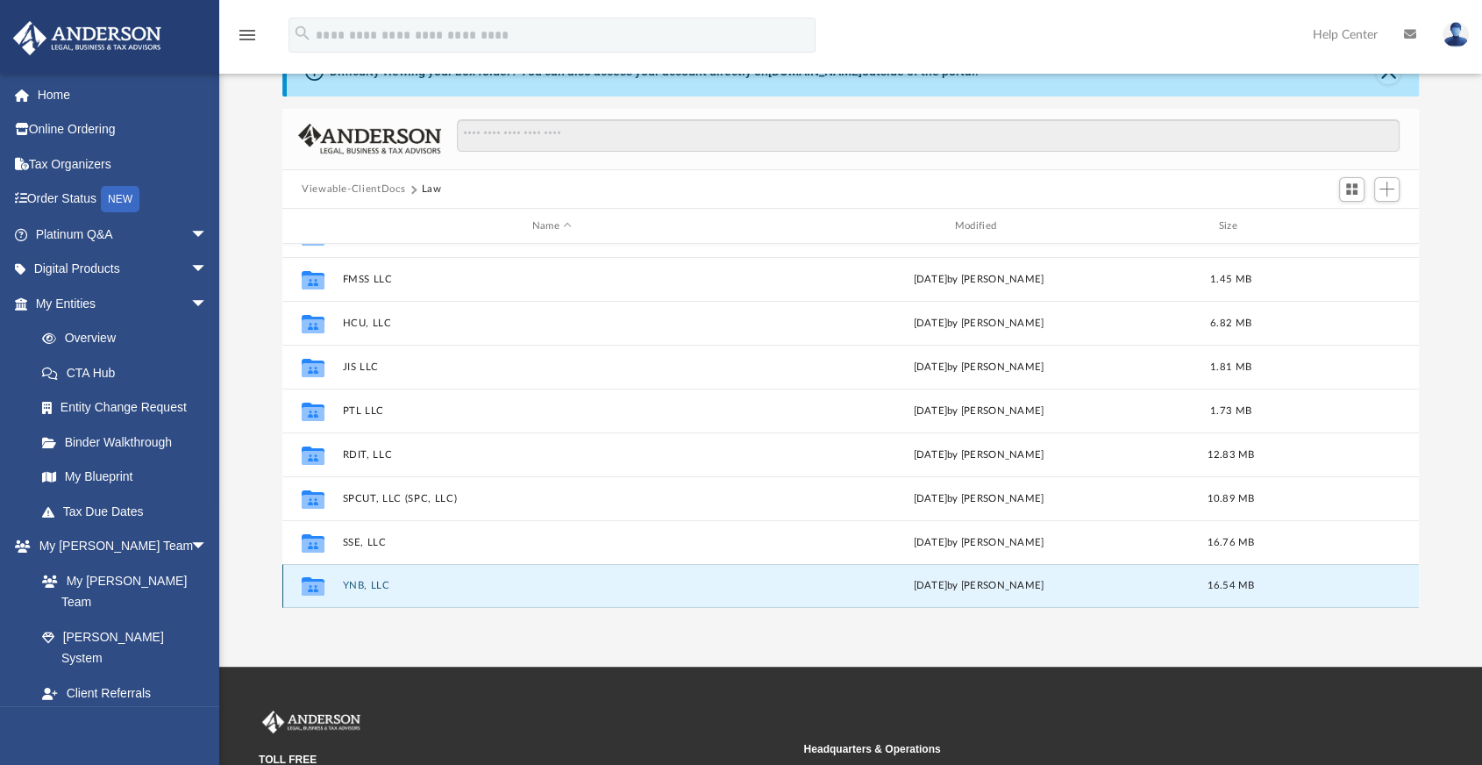
click at [377, 587] on button "YNB, LLC" at bounding box center [552, 586] width 419 height 11
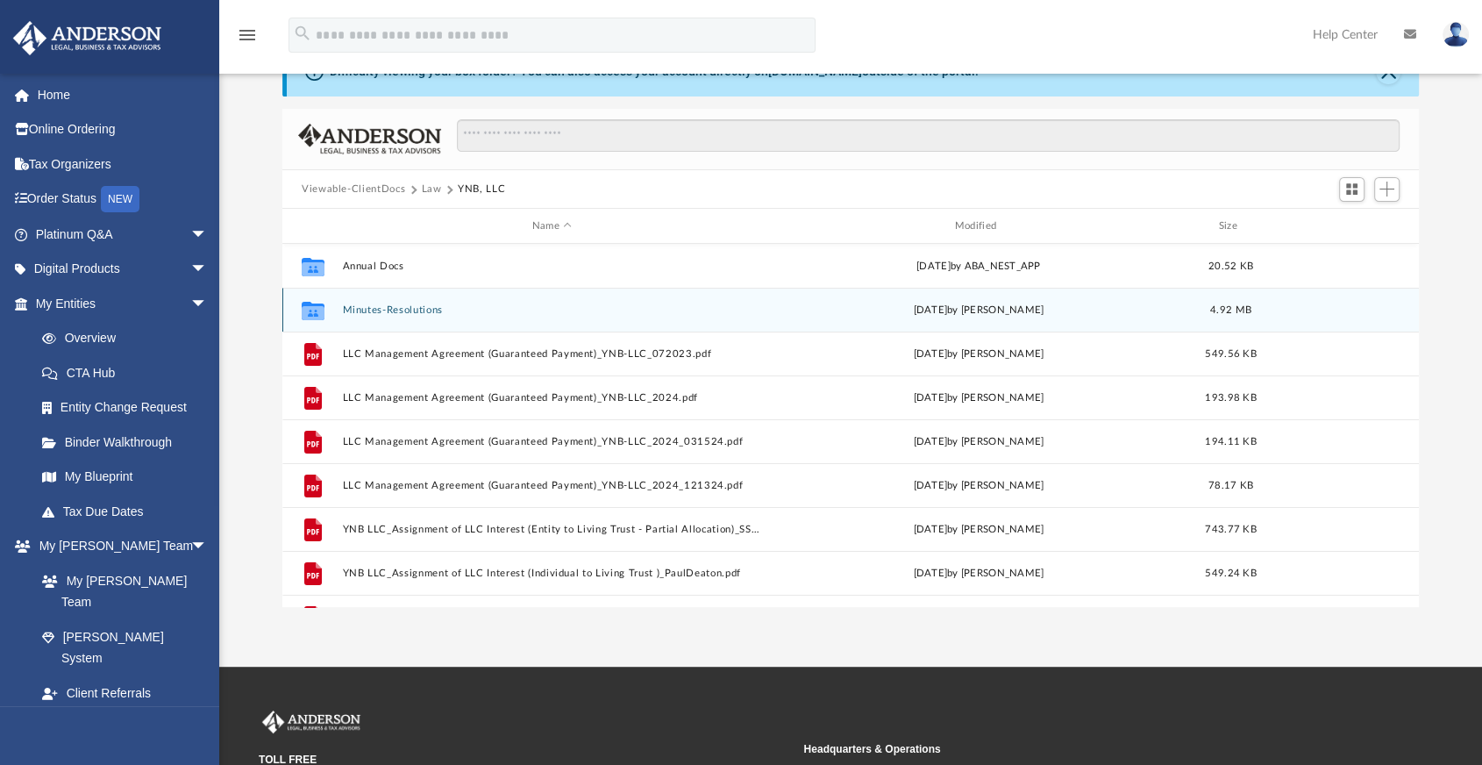
click at [446, 320] on div "Collaborated Folder Minutes-Resolutions Thu Jun 26 2025 by Gerald Higgins 4.92 …" at bounding box center [850, 310] width 1137 height 44
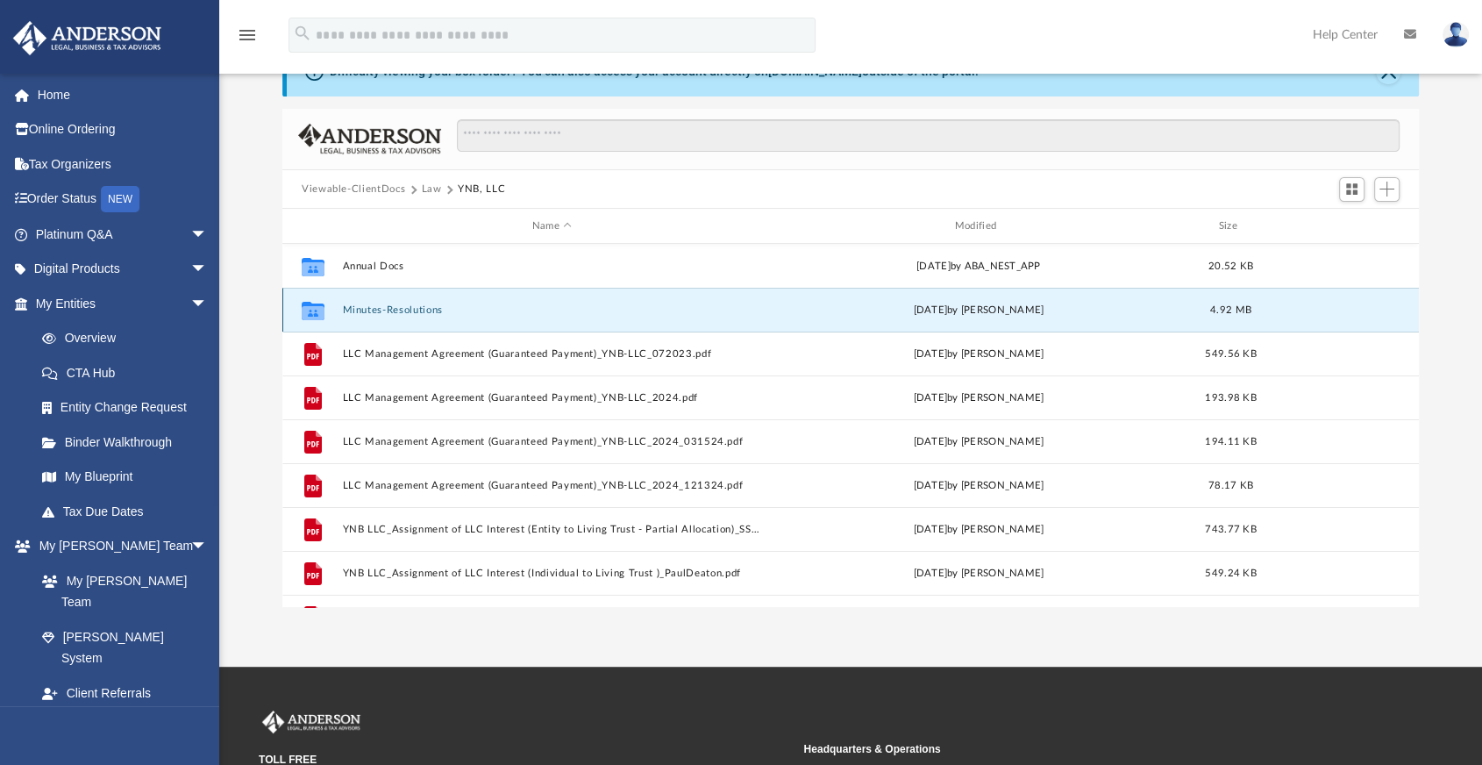
click at [446, 320] on div "Collaborated Folder Minutes-Resolutions Thu Jun 26 2025 by Gerald Higgins 4.92 …" at bounding box center [850, 310] width 1137 height 44
click at [400, 308] on button "Minutes-Resolutions" at bounding box center [552, 309] width 419 height 11
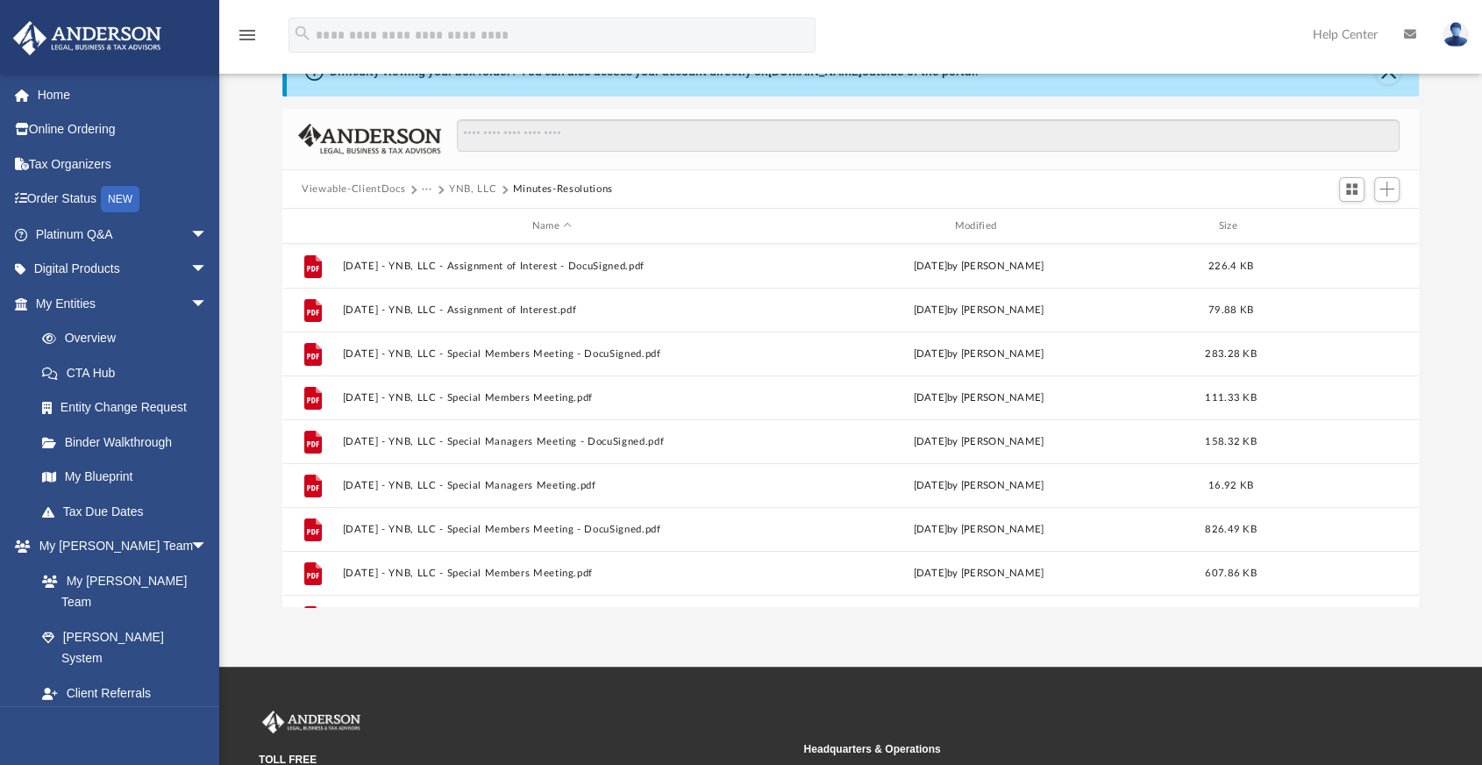
click at [682, 170] on div "Viewable-ClientDocs ··· YNB, LLC Minutes-Resolutions" at bounding box center [850, 189] width 1137 height 39
click at [474, 182] on button "YNB, LLC" at bounding box center [472, 190] width 47 height 16
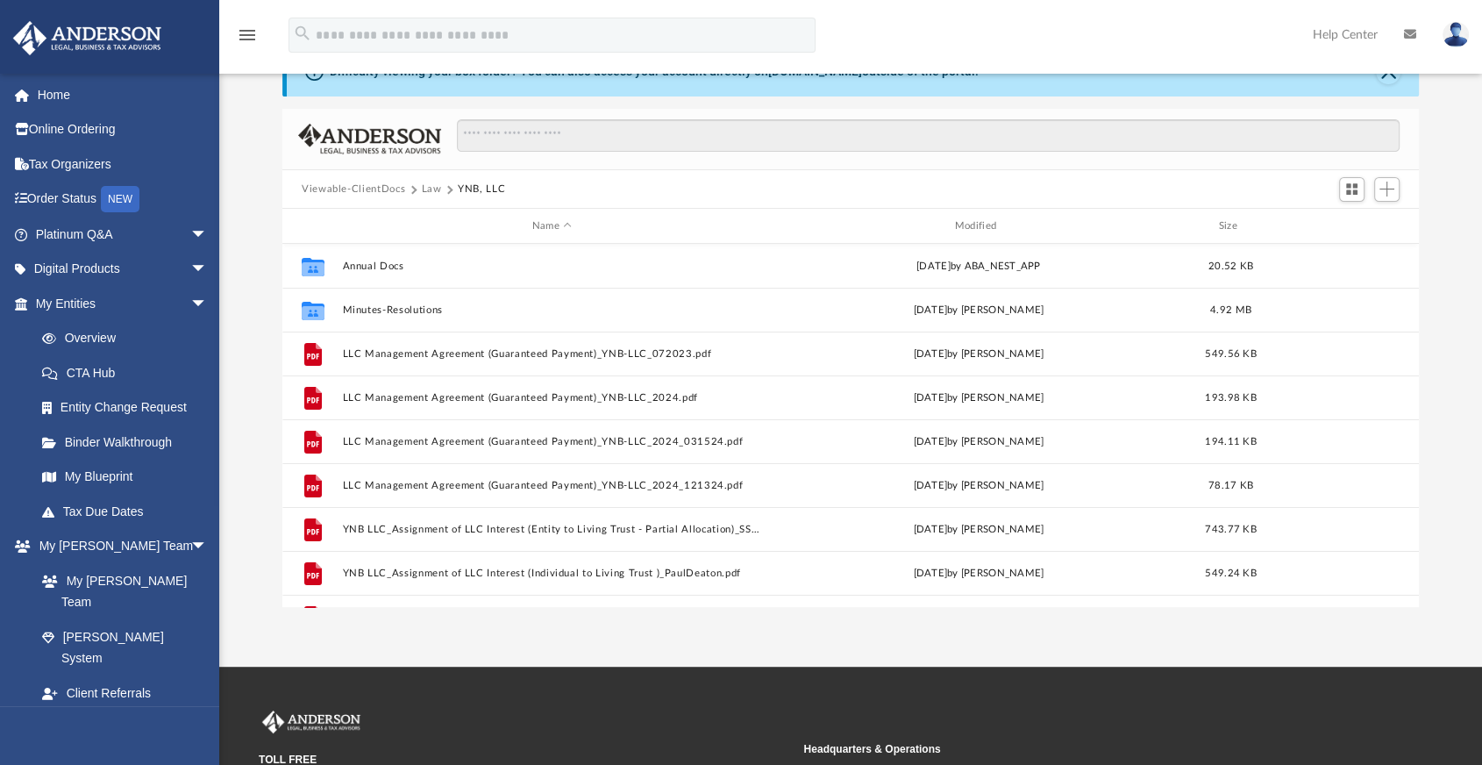
click at [431, 189] on button "Law" at bounding box center [432, 190] width 20 height 16
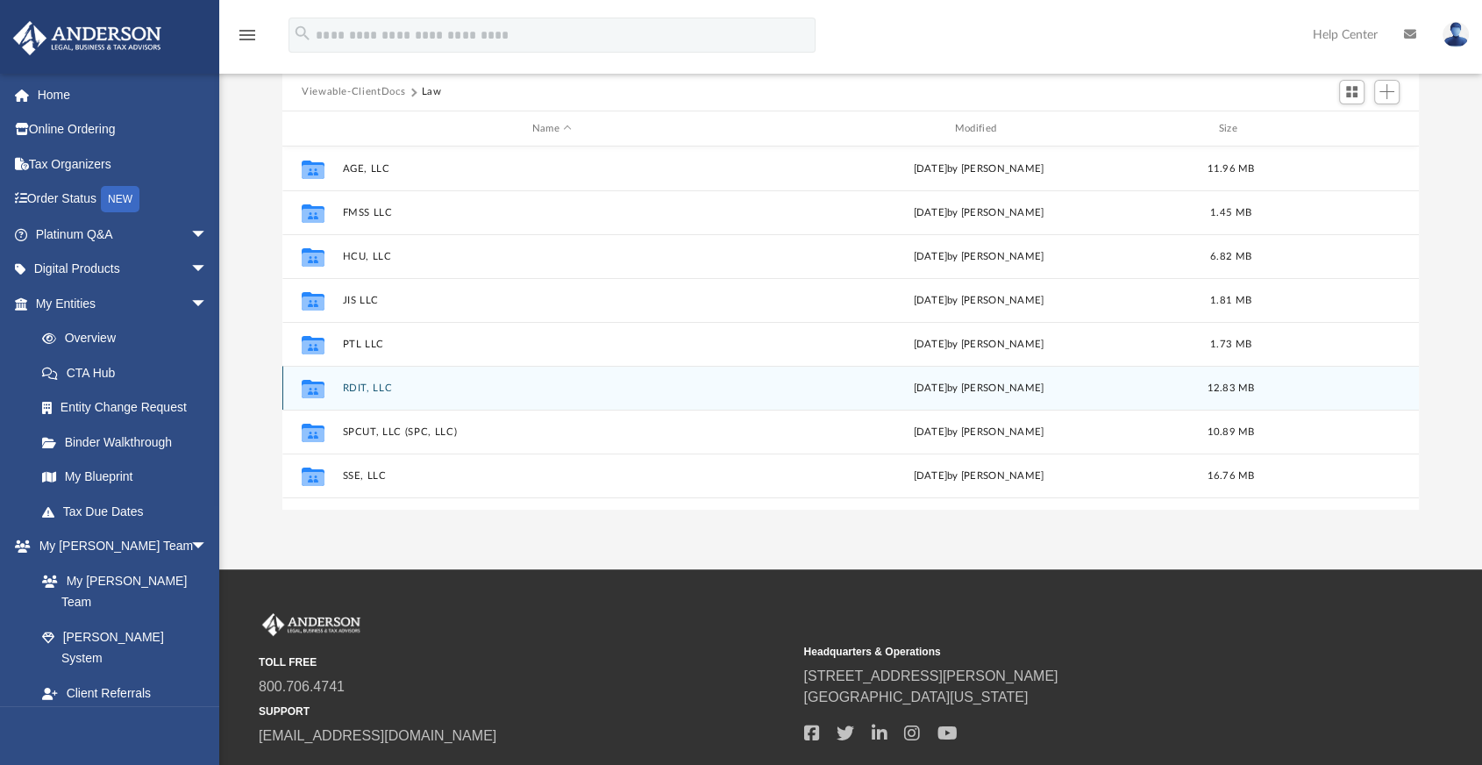
click at [378, 385] on button "RDIT, LLC" at bounding box center [552, 387] width 419 height 11
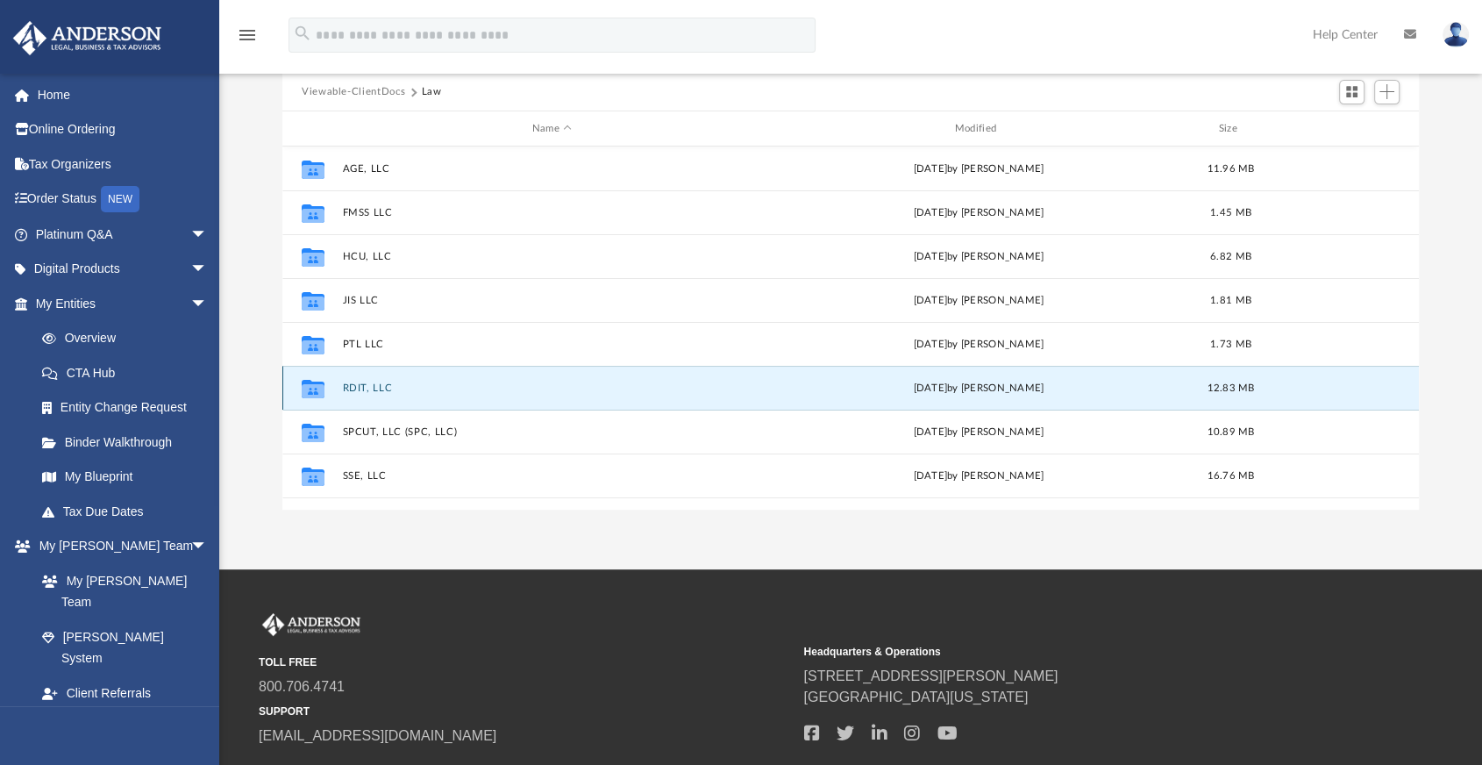
click at [378, 385] on button "RDIT, LLC" at bounding box center [552, 387] width 419 height 11
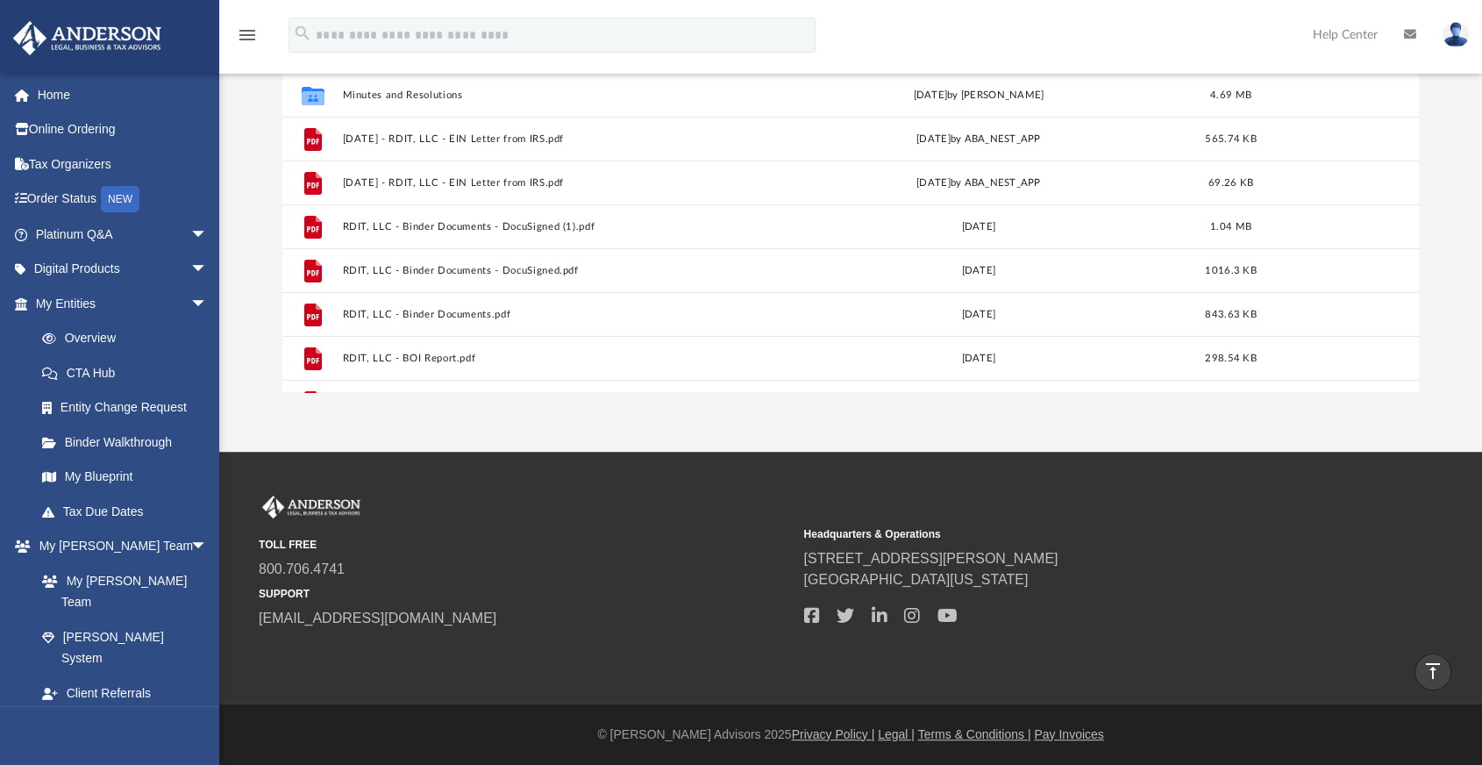
scroll to position [19, 0]
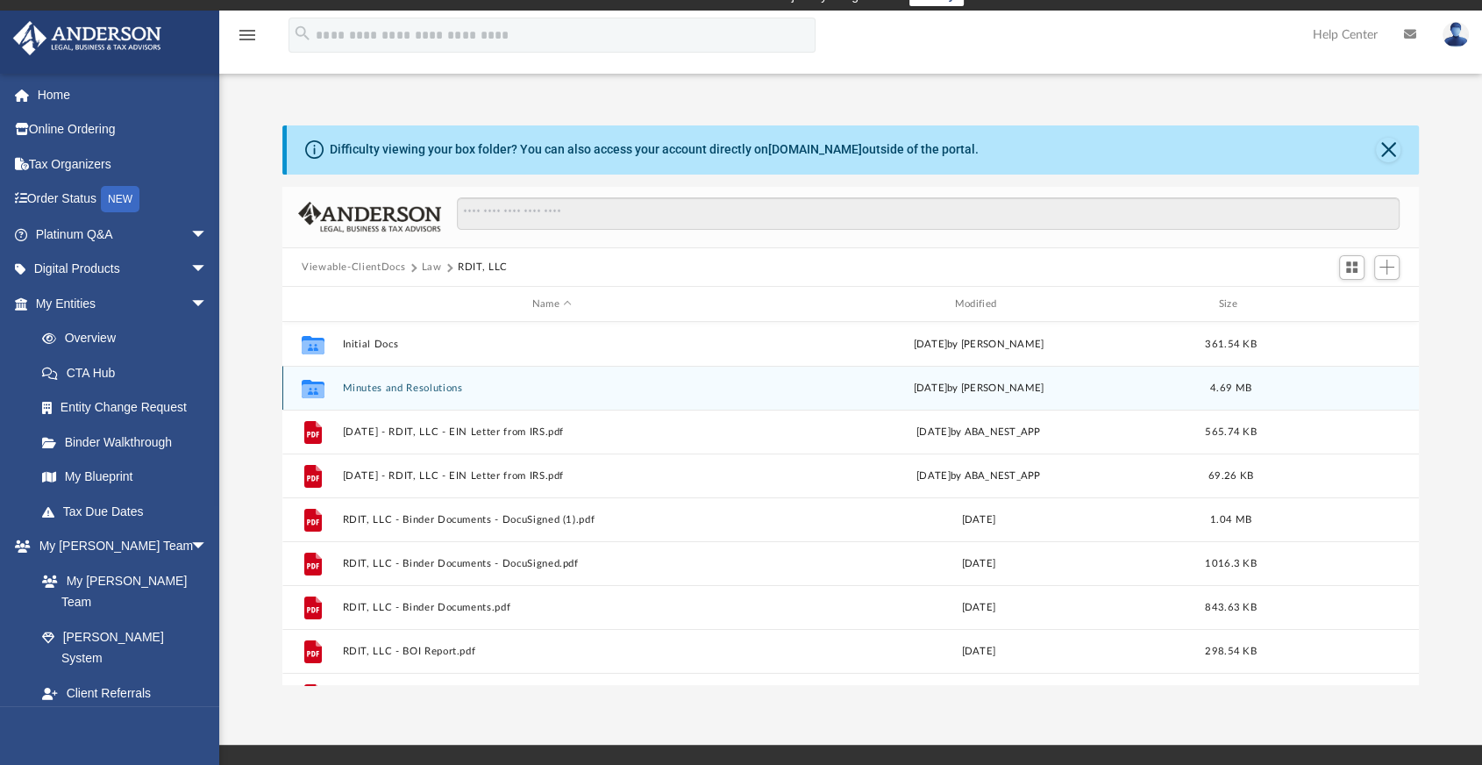
click at [417, 379] on div "Collaborated Folder Minutes and Resolutions Mon Jun 30 2025 by Jon Peart 4.69 MB" at bounding box center [850, 388] width 1137 height 44
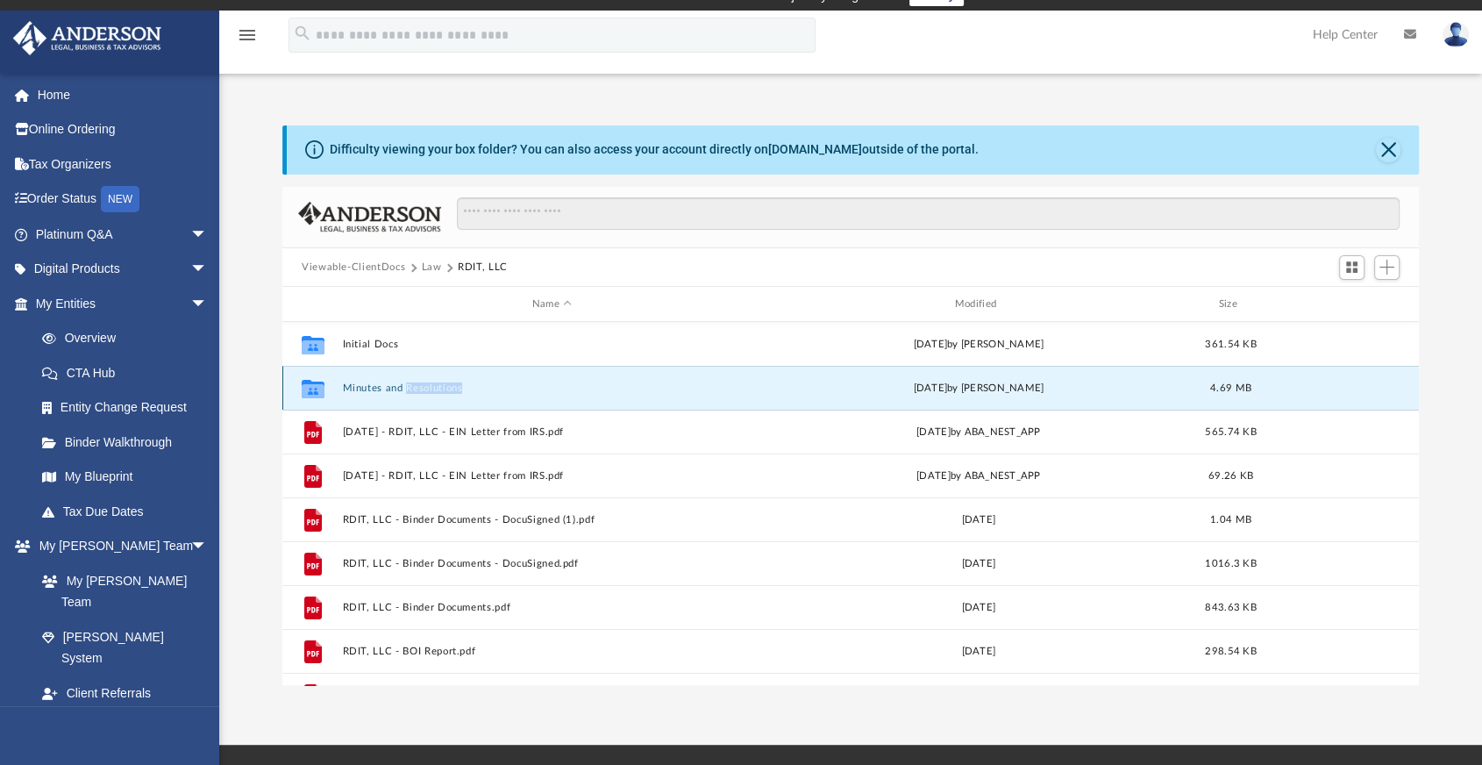
click at [417, 379] on div "Collaborated Folder Minutes and Resolutions Mon Jun 30 2025 by Jon Peart 4.69 MB" at bounding box center [850, 388] width 1137 height 44
click at [677, 274] on div "Viewable-ClientDocs Law RDIT, LLC" at bounding box center [850, 267] width 1137 height 39
click at [439, 384] on button "Minutes and Resolutions" at bounding box center [552, 387] width 419 height 11
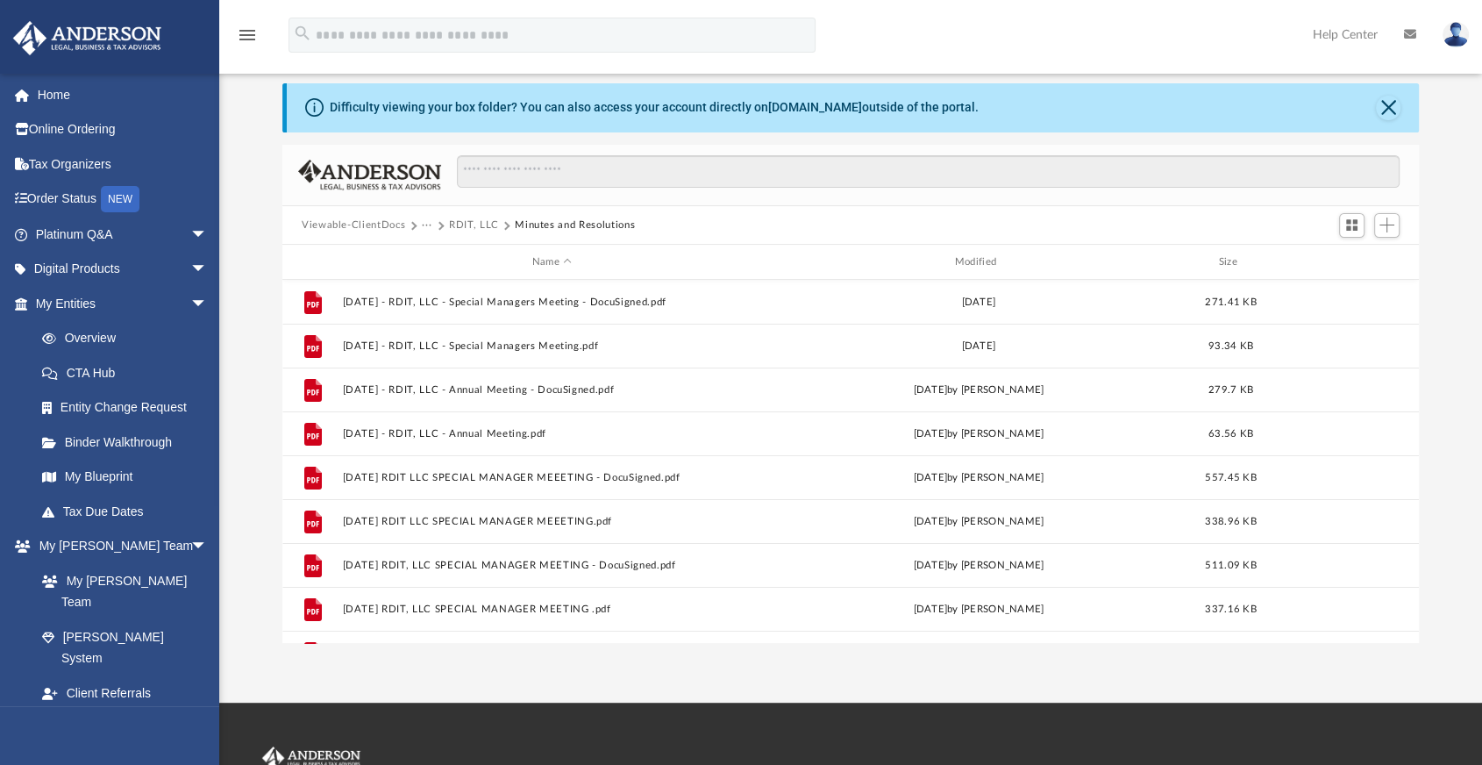
scroll to position [0, 0]
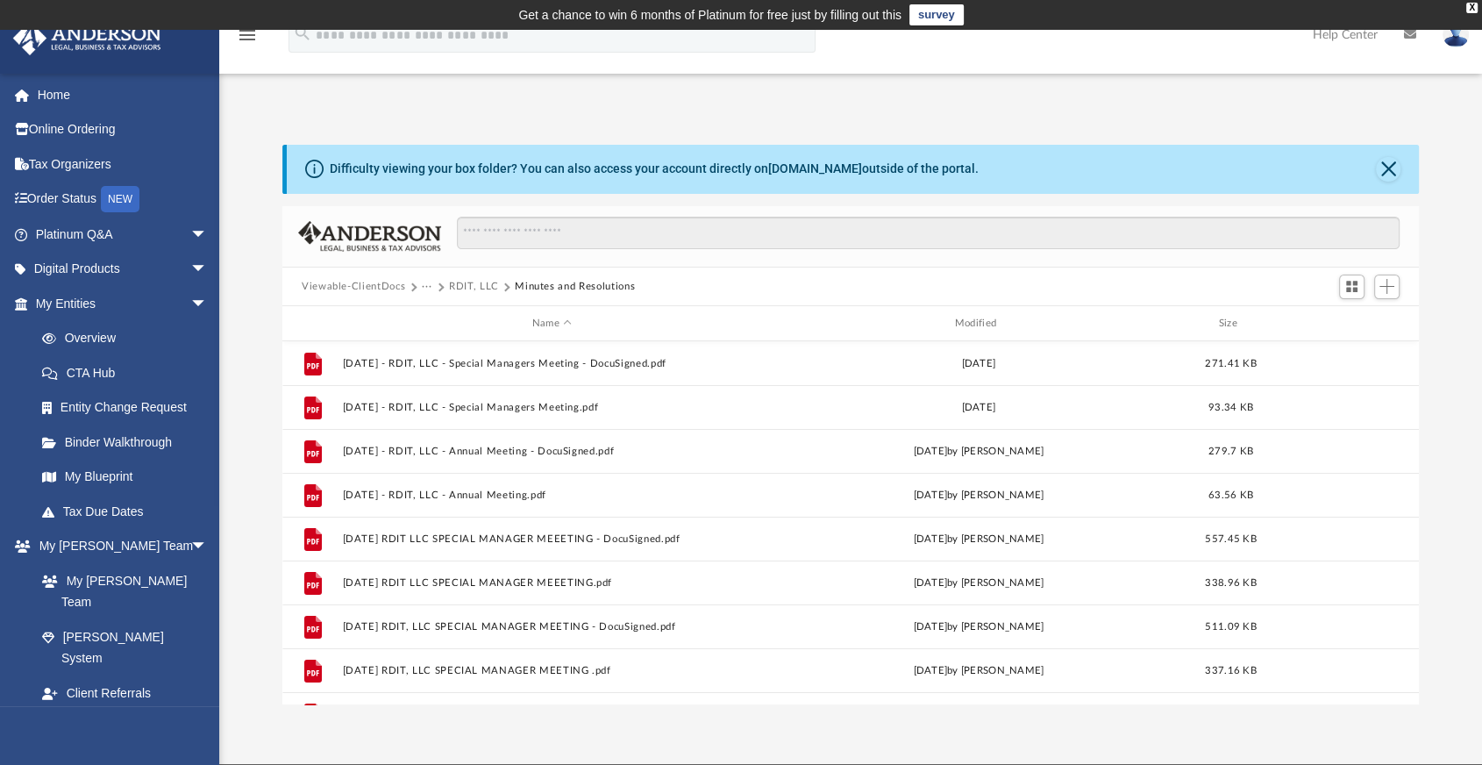
click at [471, 282] on button "RDIT, LLC" at bounding box center [474, 287] width 50 height 16
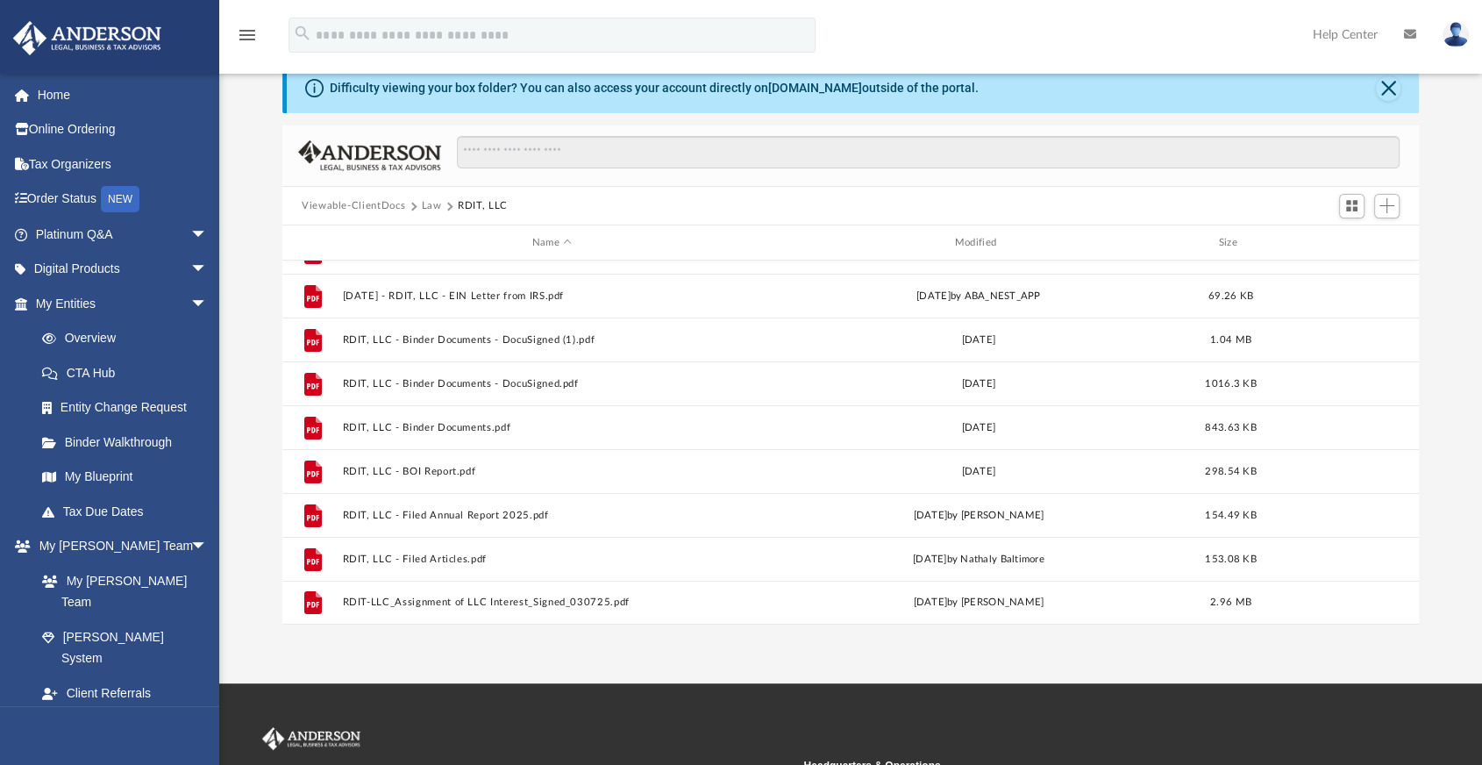
scroll to position [97, 0]
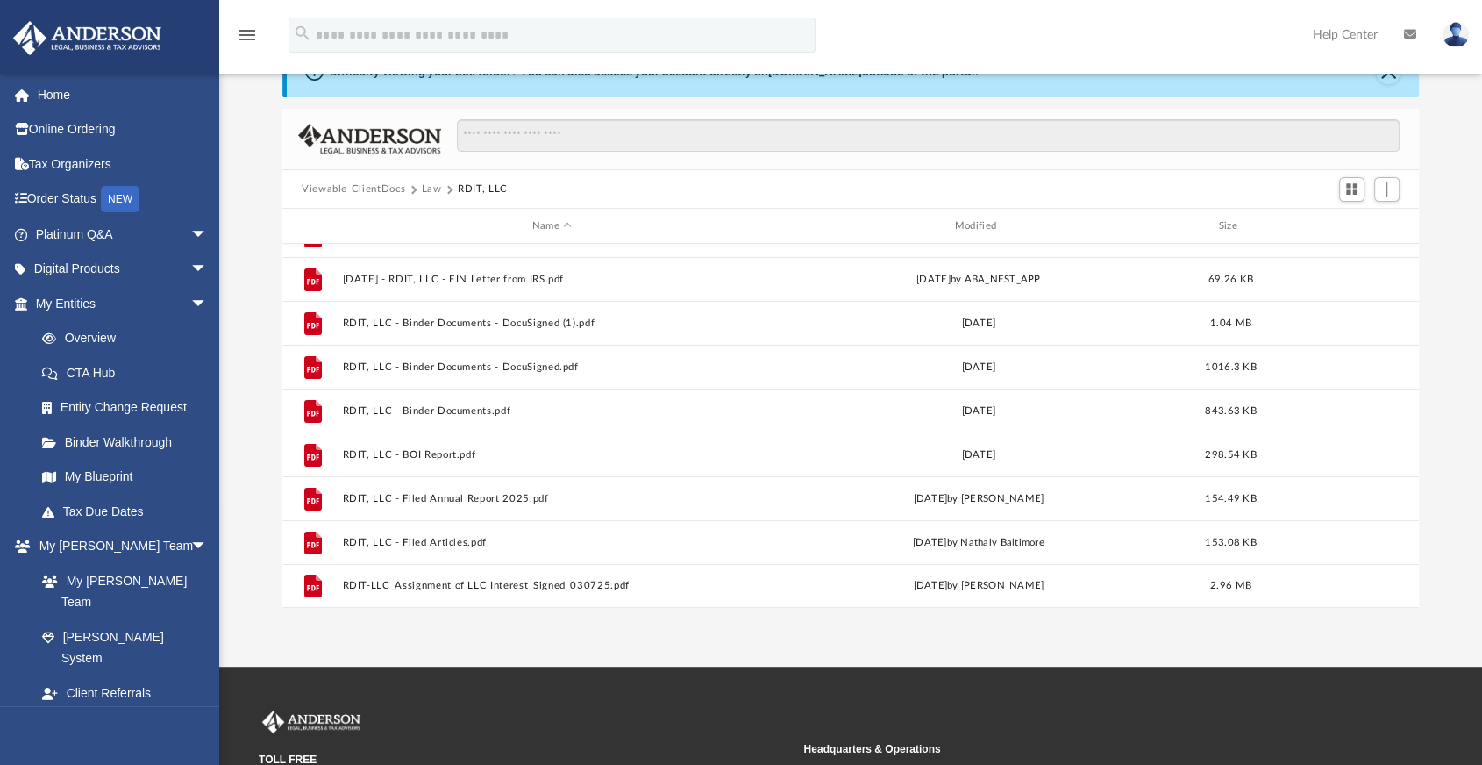
click at [1419, 105] on div "Difficulty viewing your box folder? You can also access your account directly o…" at bounding box center [850, 327] width 1263 height 560
click at [1385, 194] on span "Add" at bounding box center [1387, 189] width 15 height 15
click at [1347, 218] on li "Upload" at bounding box center [1363, 224] width 56 height 18
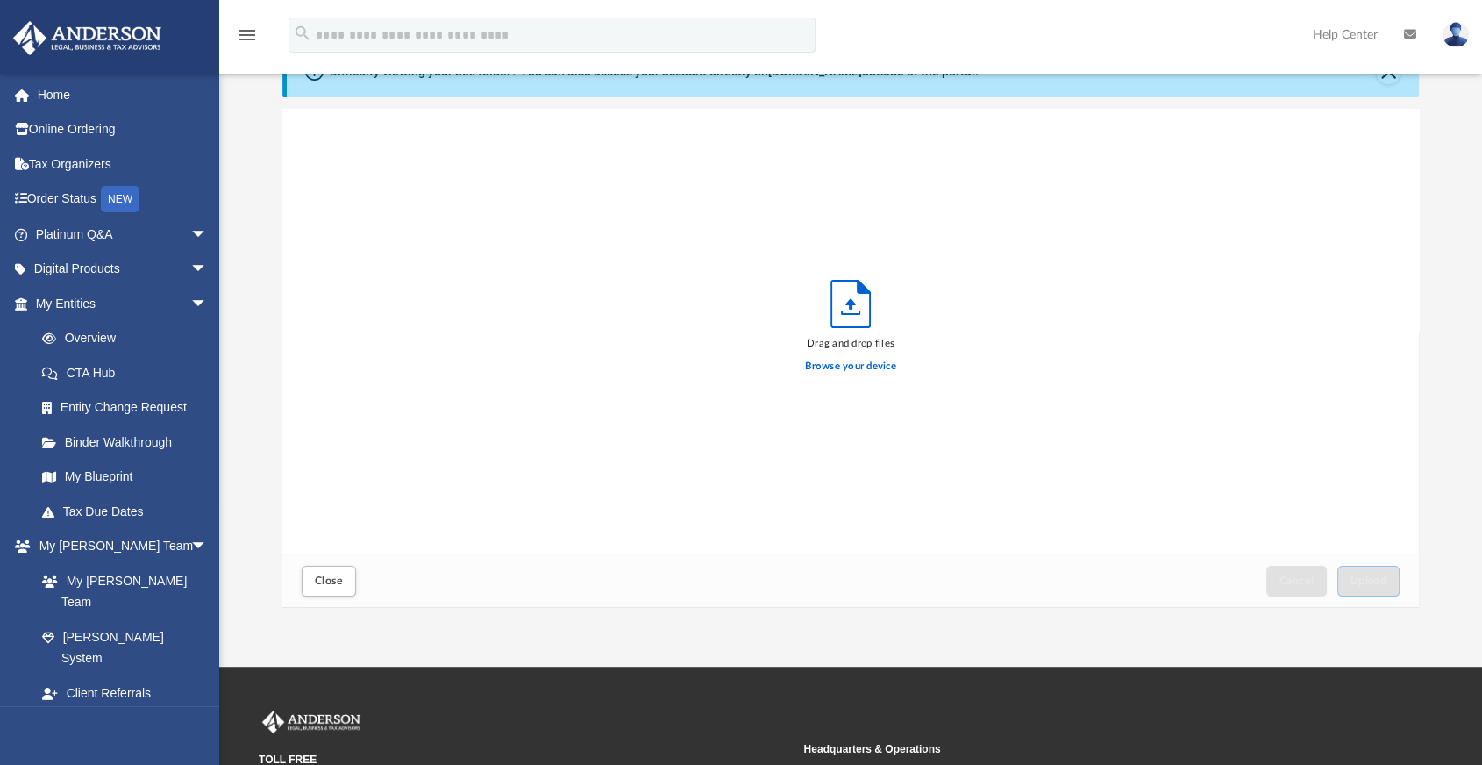
scroll to position [430, 1121]
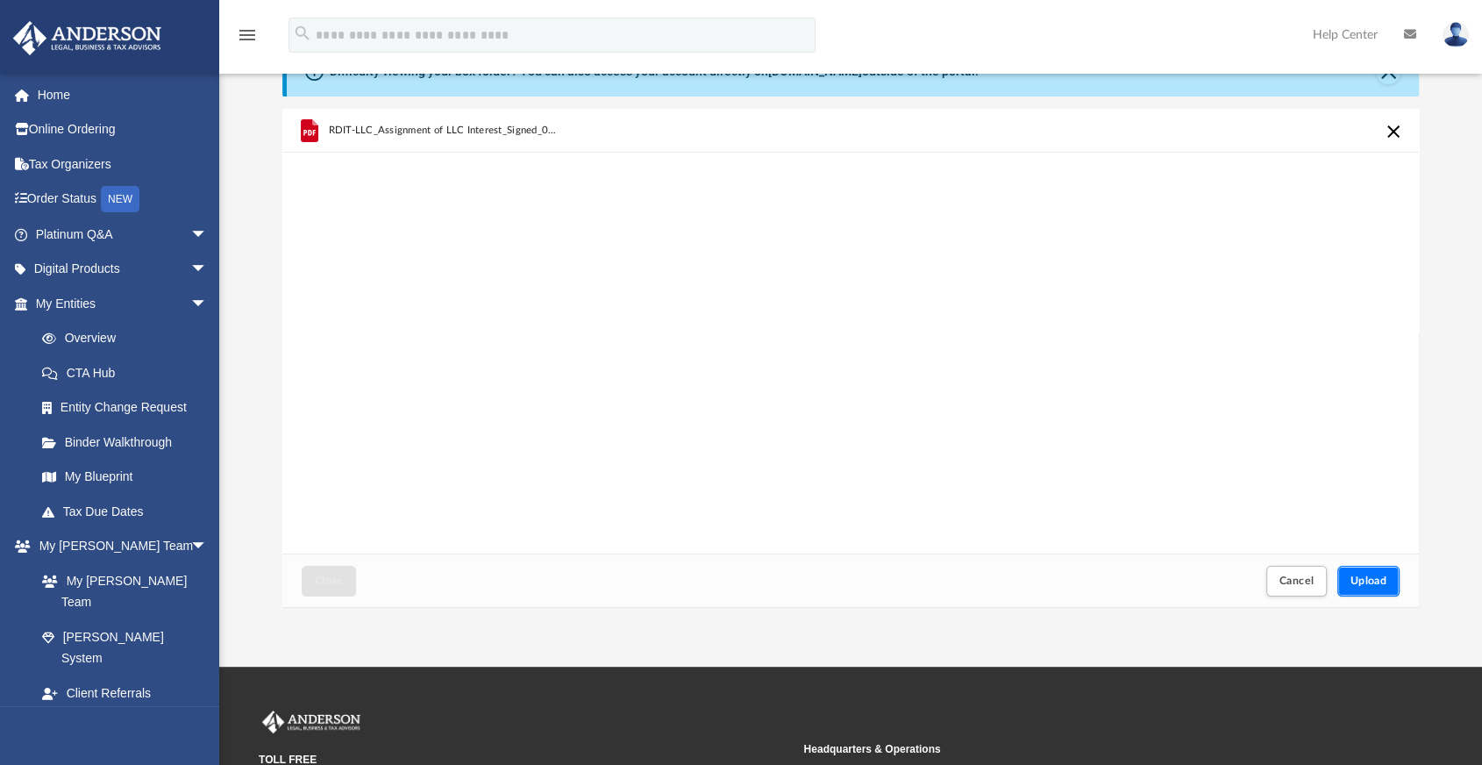
click at [1379, 576] on span "Upload" at bounding box center [1369, 580] width 37 height 11
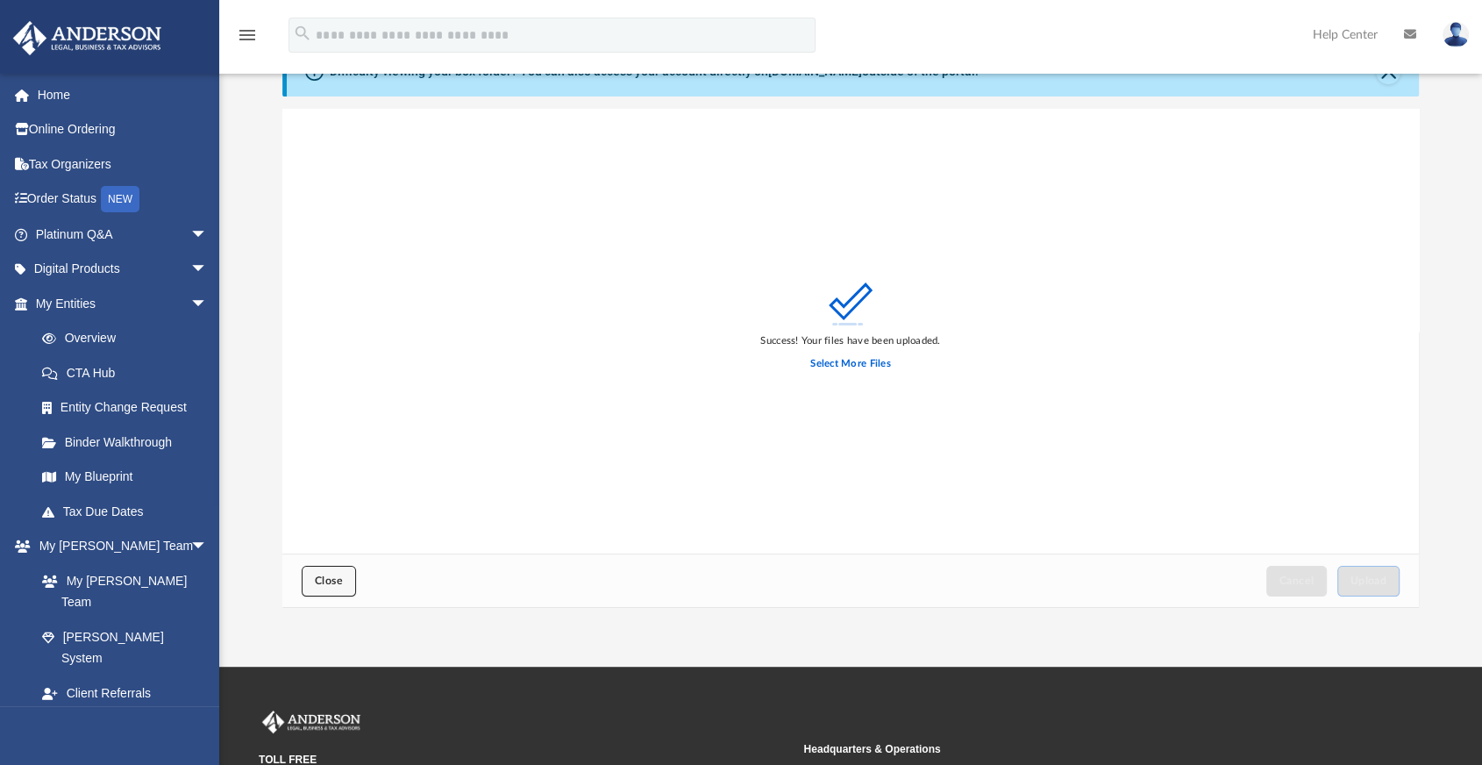
click at [333, 587] on button "Close" at bounding box center [329, 581] width 54 height 31
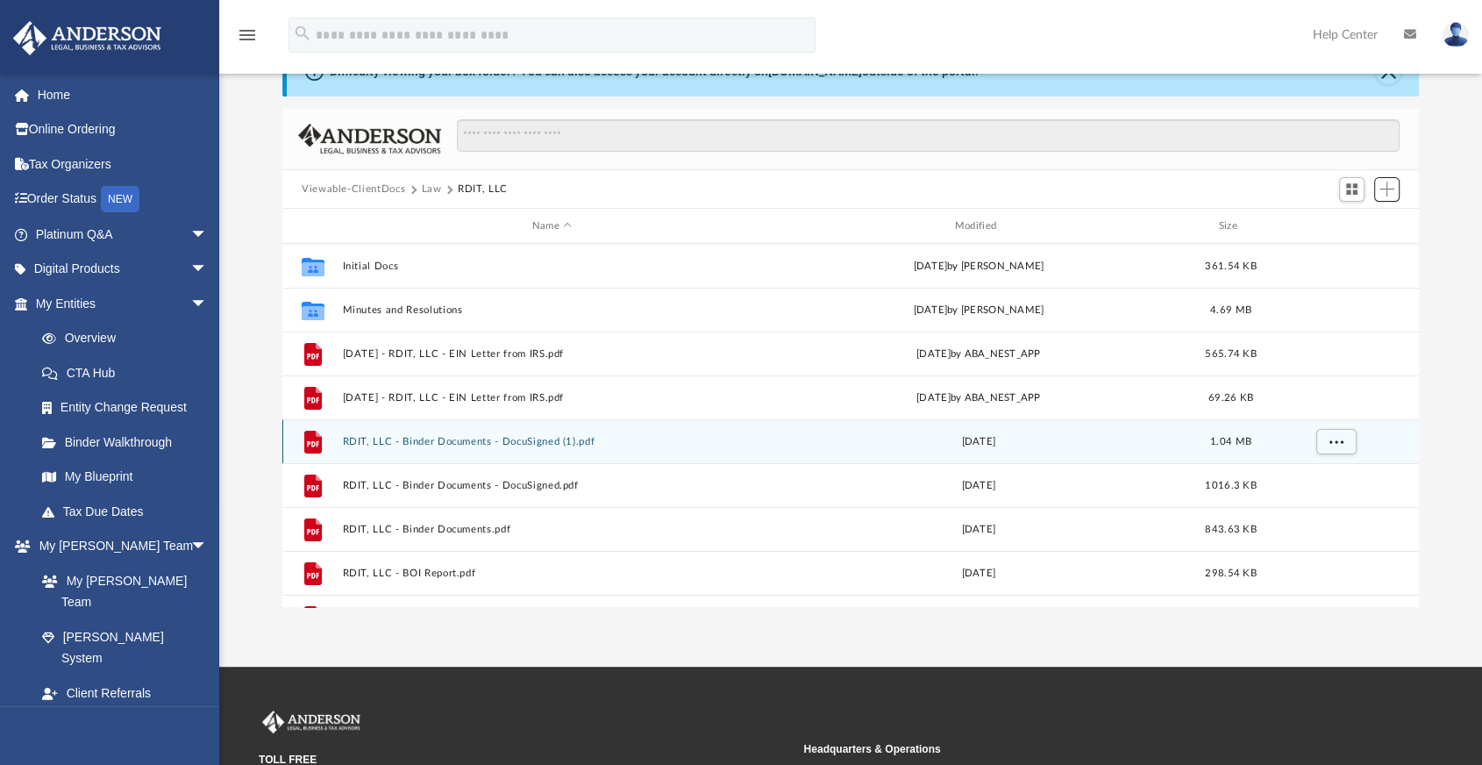
scroll to position [161, 0]
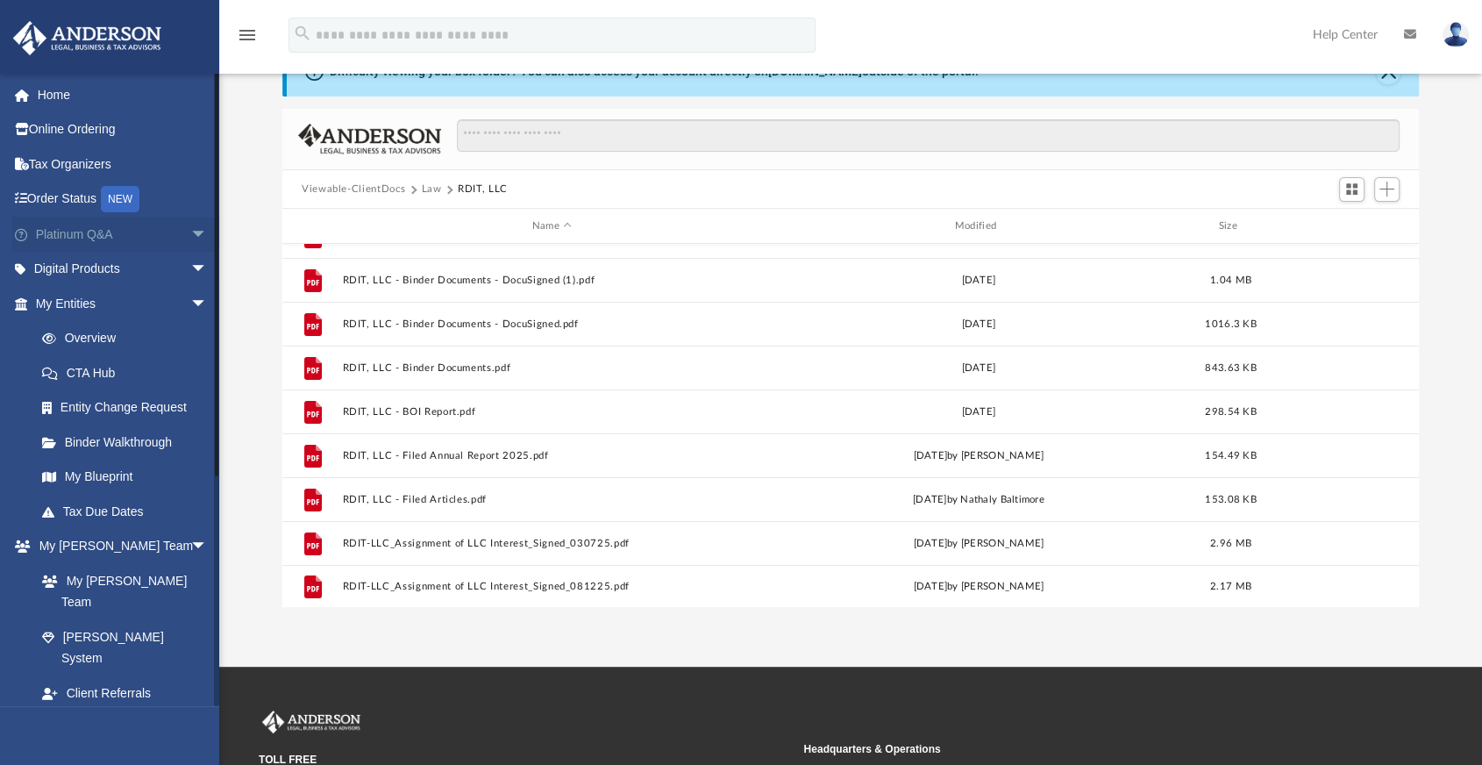
click at [93, 245] on link "Platinum Q&A arrow_drop_down" at bounding box center [123, 234] width 222 height 35
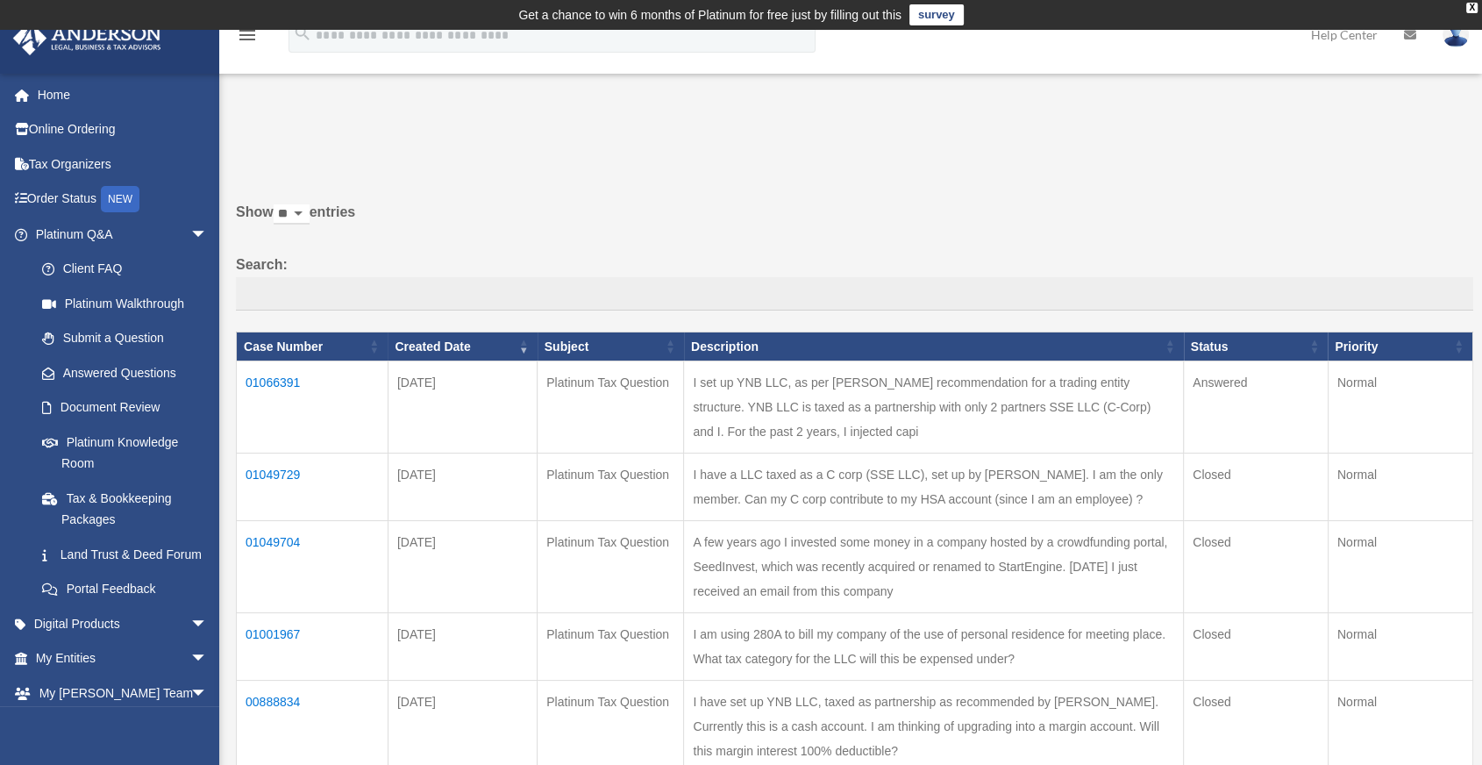
click at [284, 377] on td "01066391" at bounding box center [313, 407] width 152 height 92
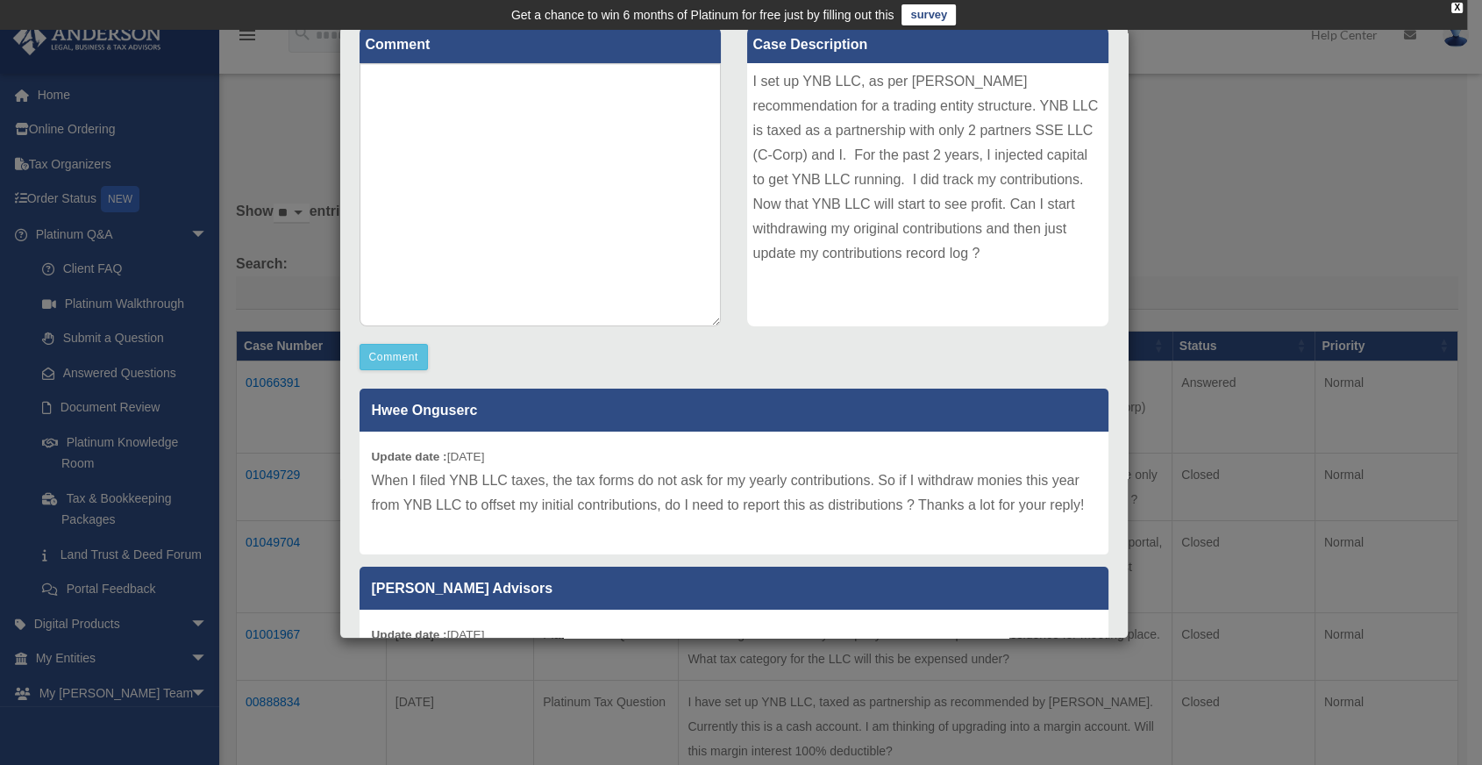
scroll to position [195, 0]
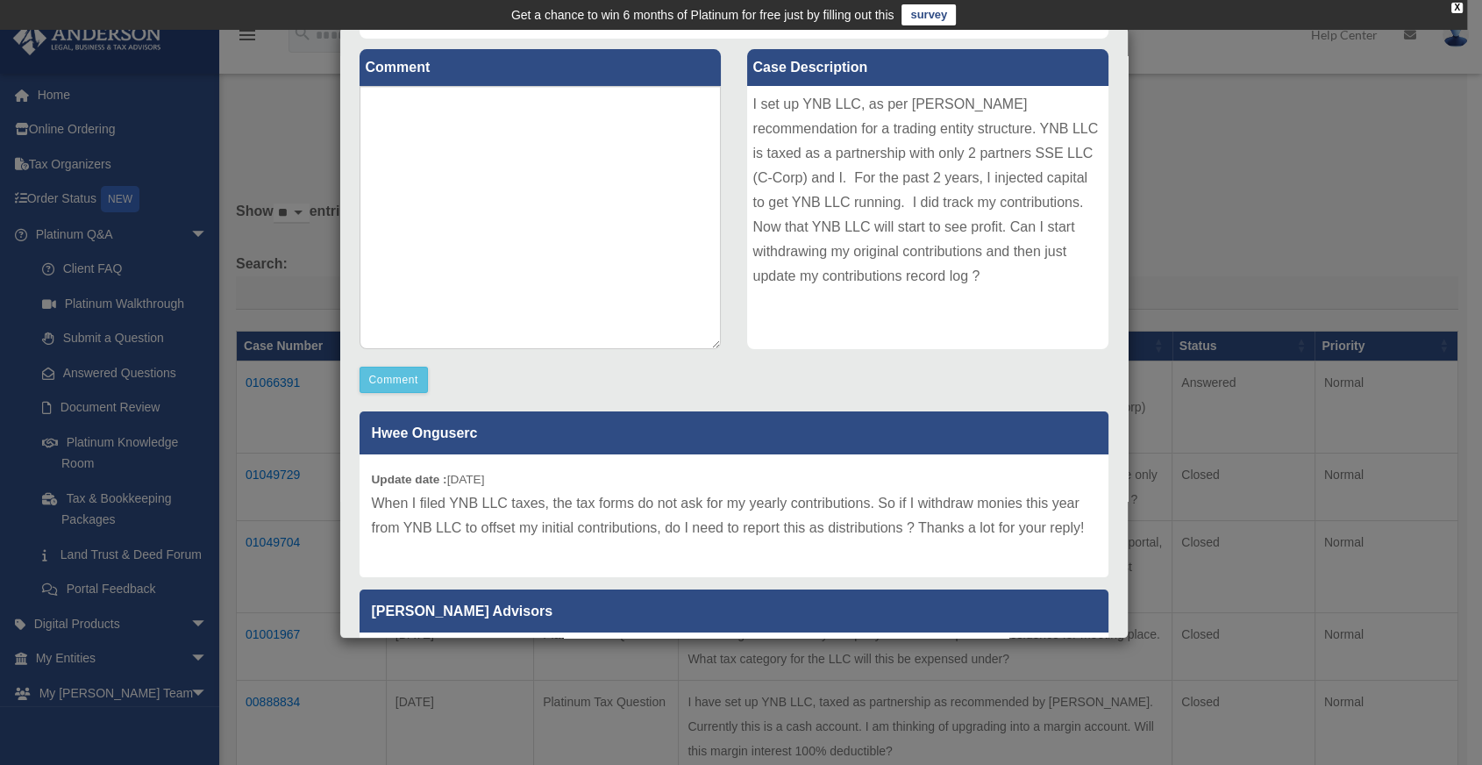
click at [1273, 212] on div "Case Detail × Platinum Tax Question Case Number 01066391 Created Date [DATE] St…" at bounding box center [741, 382] width 1482 height 765
